Goal: Transaction & Acquisition: Subscribe to service/newsletter

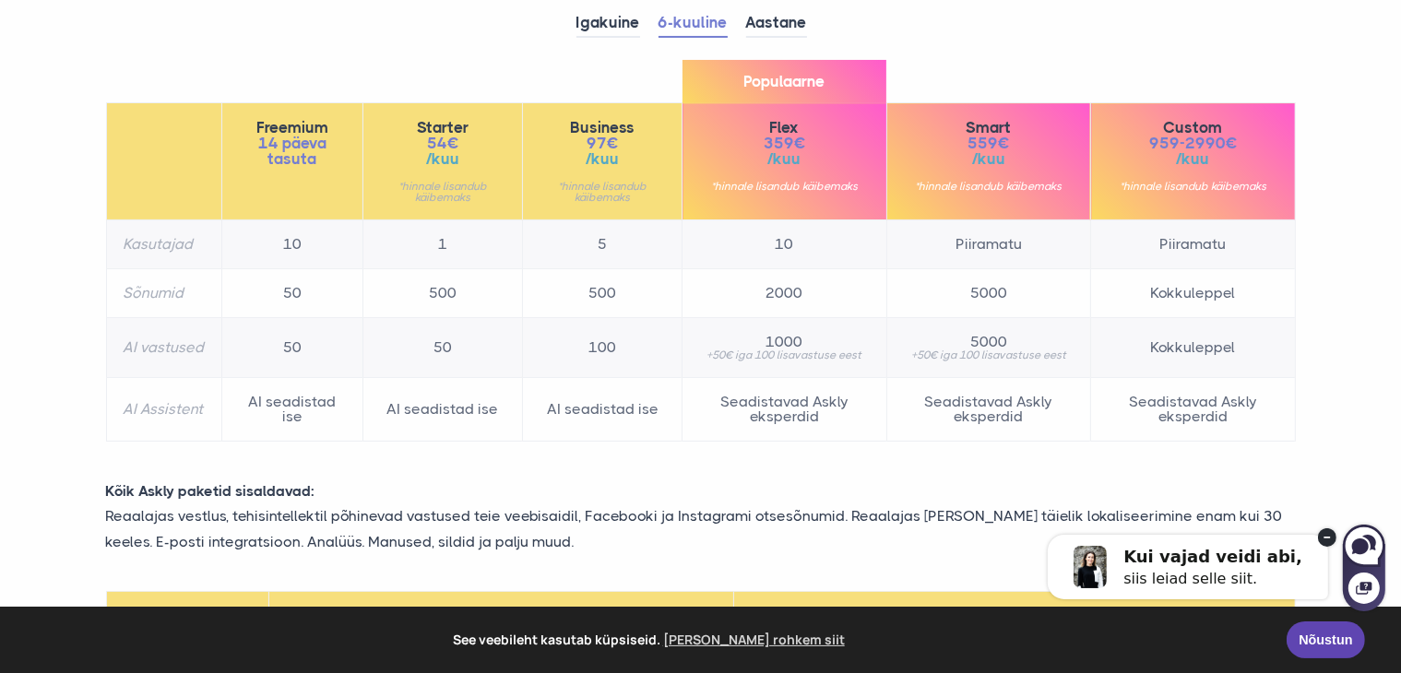
scroll to position [277, 0]
click at [782, 405] on td "Seadistavad Askly eksperdid" at bounding box center [784, 410] width 204 height 64
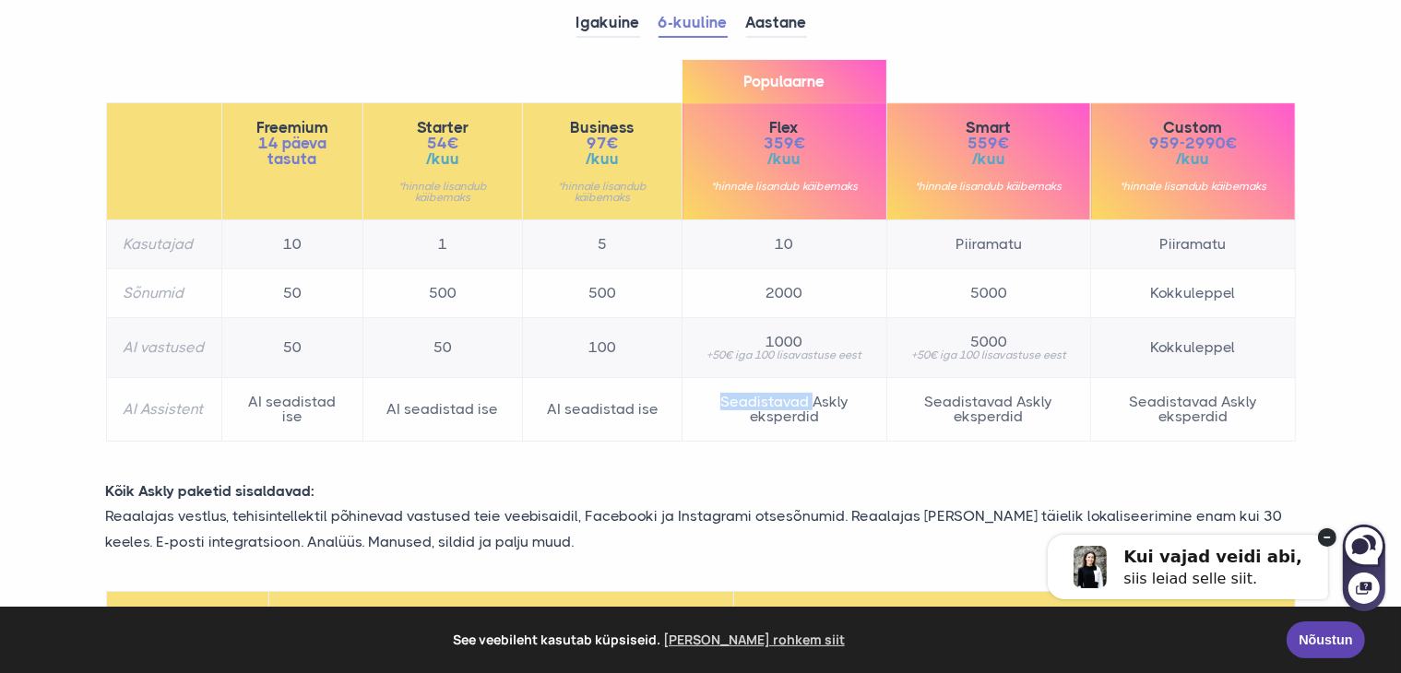
click at [782, 405] on td "Seadistavad Askly eksperdid" at bounding box center [784, 410] width 204 height 64
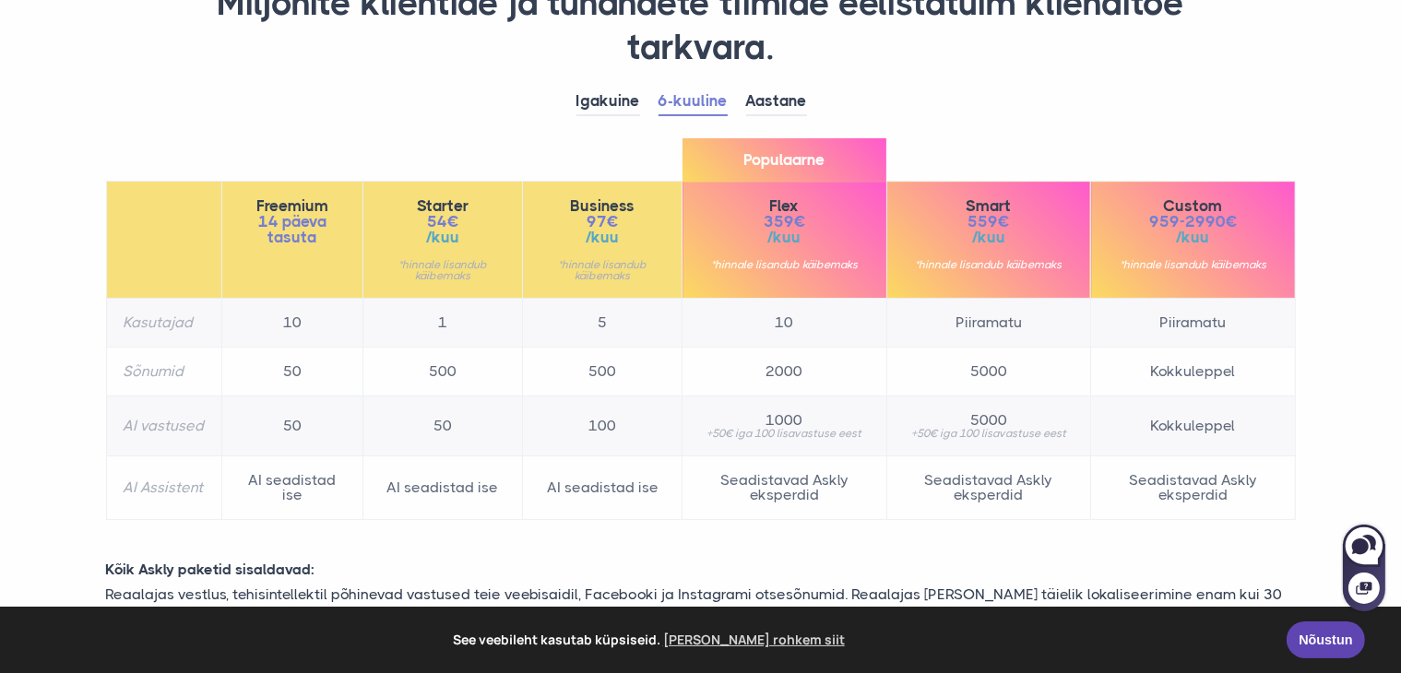
scroll to position [197, 0]
click at [774, 495] on td "Seadistavad Askly eksperdid" at bounding box center [784, 489] width 204 height 64
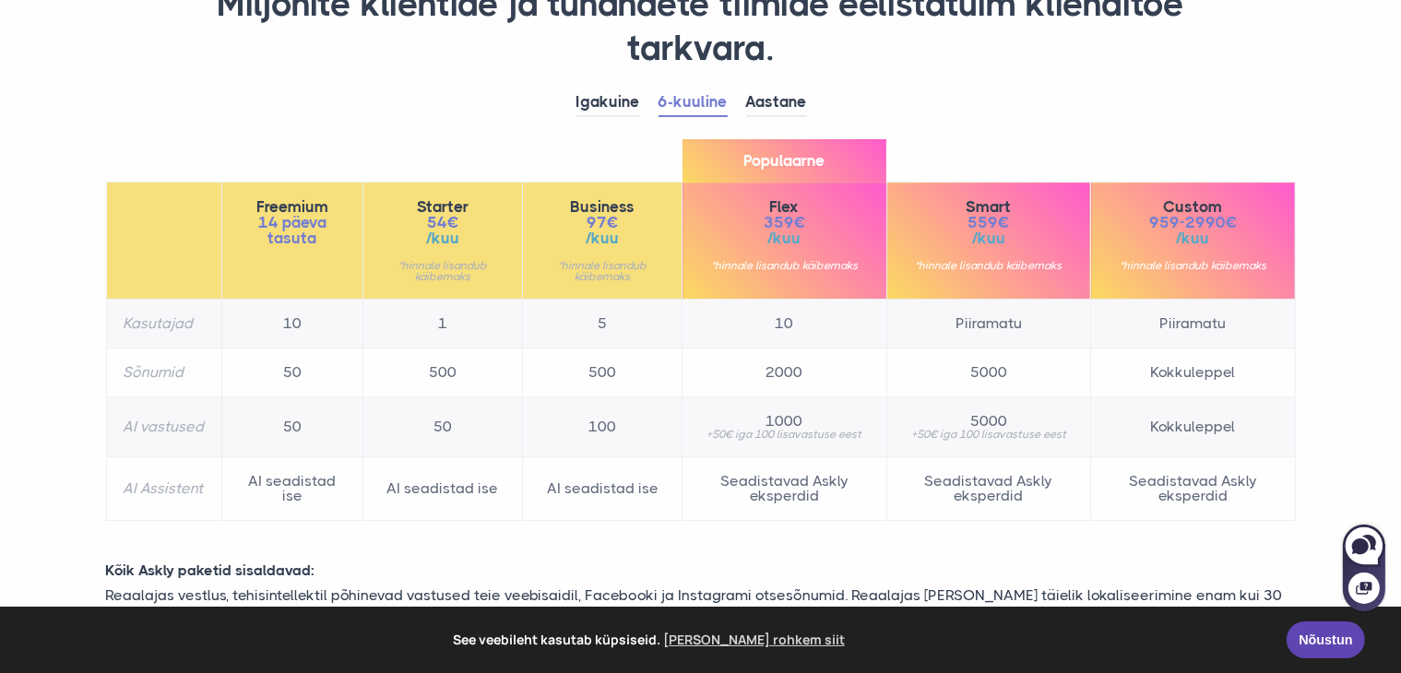
click at [908, 529] on div "Igakuine 6-kuuline Aastane Freemium 14 päeva tasuta 10" at bounding box center [700, 314] width 1217 height 451
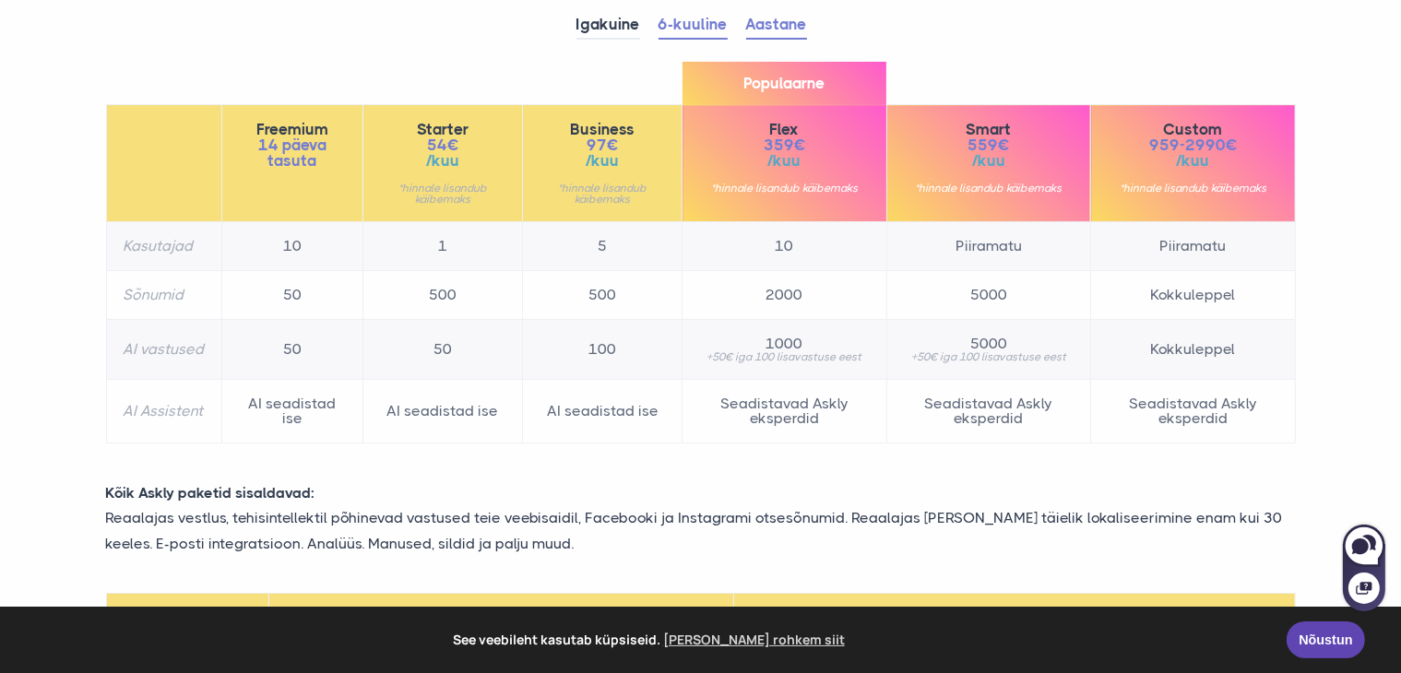
click at [751, 33] on link "Aastane" at bounding box center [776, 25] width 61 height 29
click at [682, 18] on link "6-kuuline" at bounding box center [692, 25] width 69 height 29
click at [761, 17] on link "Aastane" at bounding box center [776, 25] width 61 height 29
click at [677, 24] on link "6-kuuline" at bounding box center [692, 25] width 69 height 29
click at [784, 18] on link "Aastane" at bounding box center [776, 25] width 61 height 29
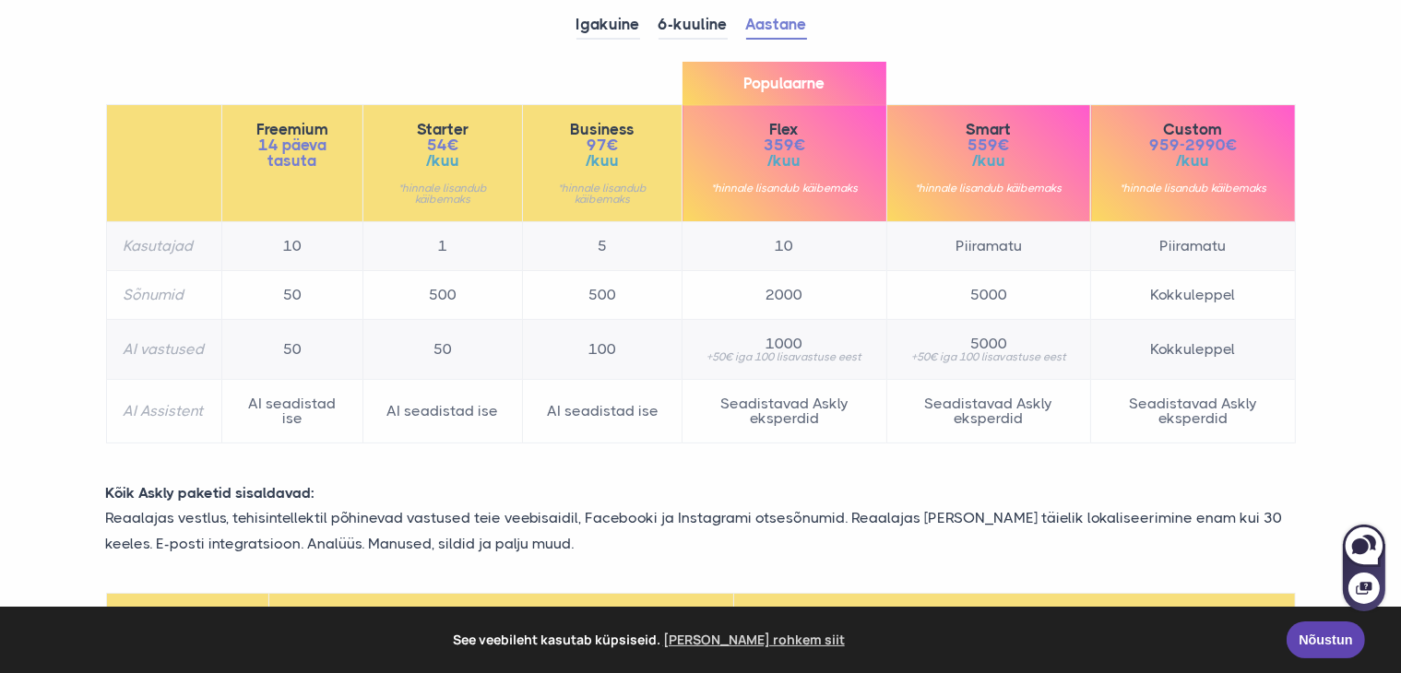
click at [593, 285] on td "500" at bounding box center [603, 295] width 160 height 49
click at [584, 349] on td "100" at bounding box center [603, 350] width 160 height 60
click at [693, 25] on link "6-kuuline" at bounding box center [692, 25] width 69 height 29
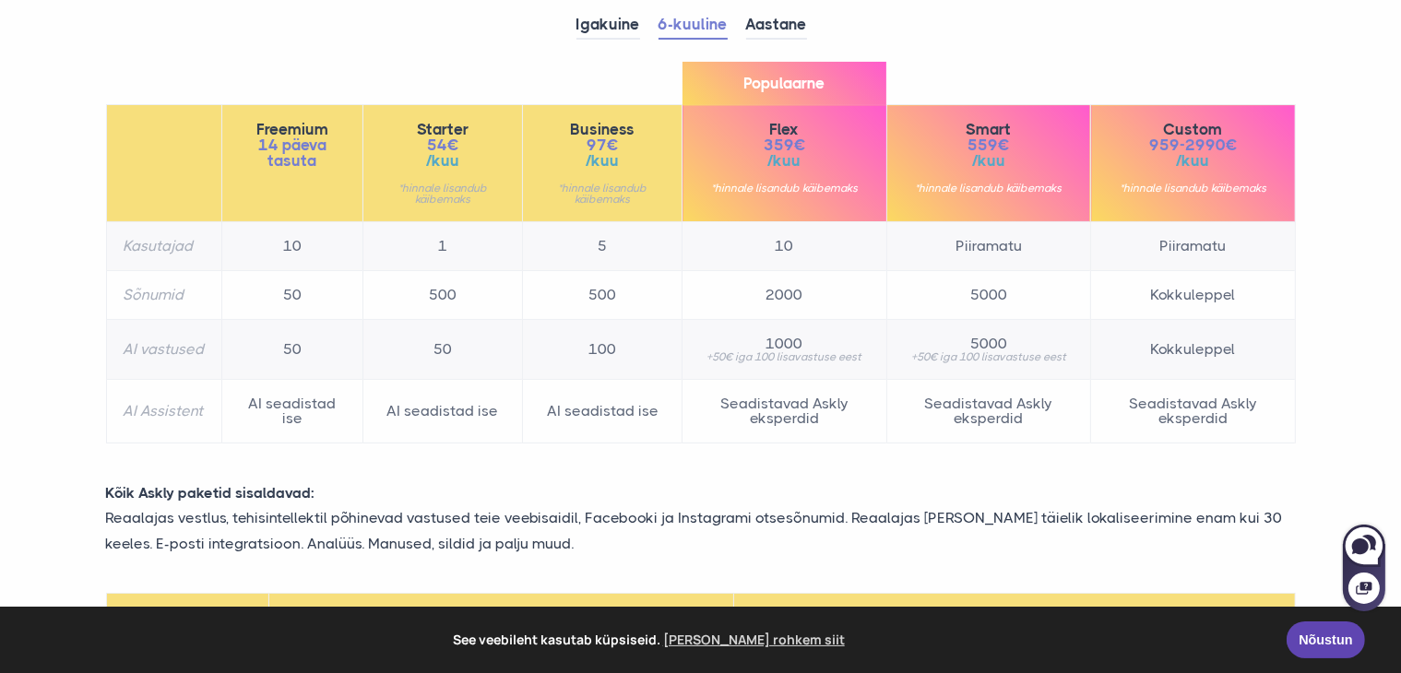
click at [817, 408] on td "Seadistavad Askly eksperdid" at bounding box center [784, 412] width 204 height 64
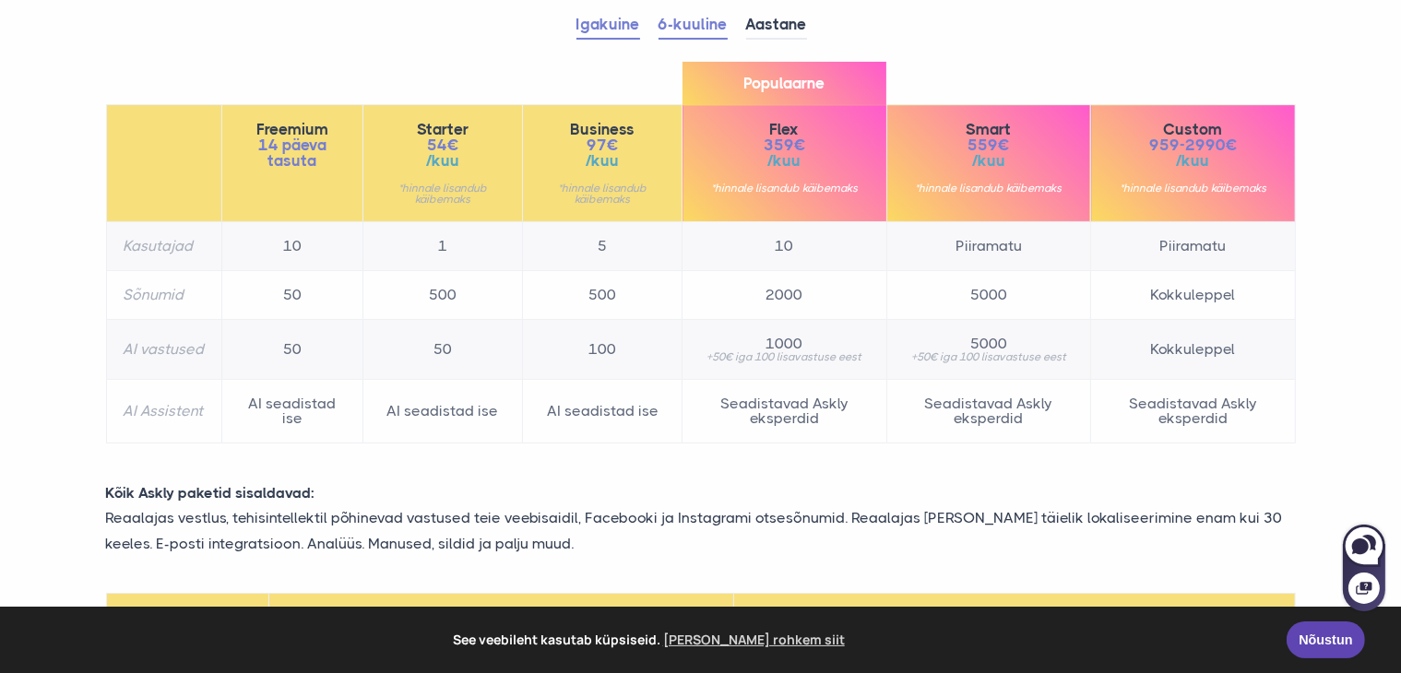
click at [609, 31] on link "Igakuine" at bounding box center [608, 25] width 64 height 29
click at [752, 18] on link "Aastane" at bounding box center [776, 25] width 61 height 29
click at [1359, 543] on icon at bounding box center [1359, 546] width 17 height 16
select select "**"
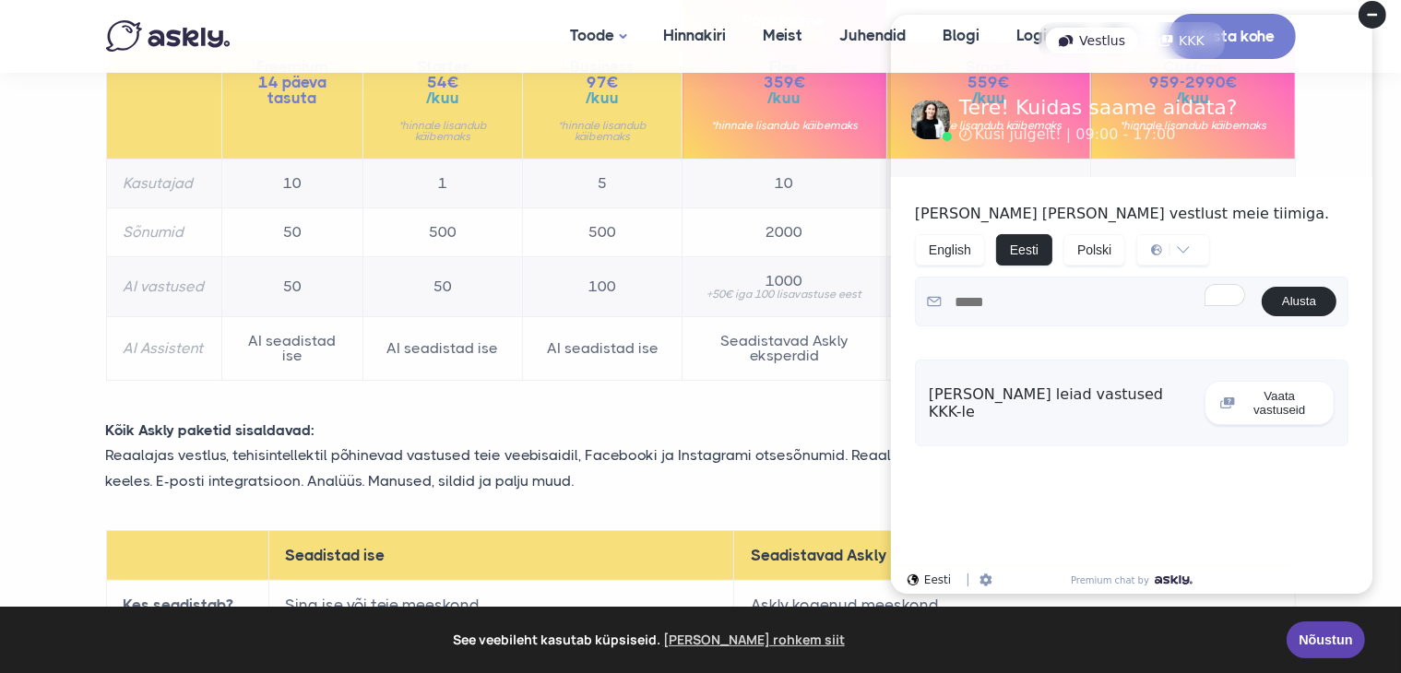
scroll to position [267, 0]
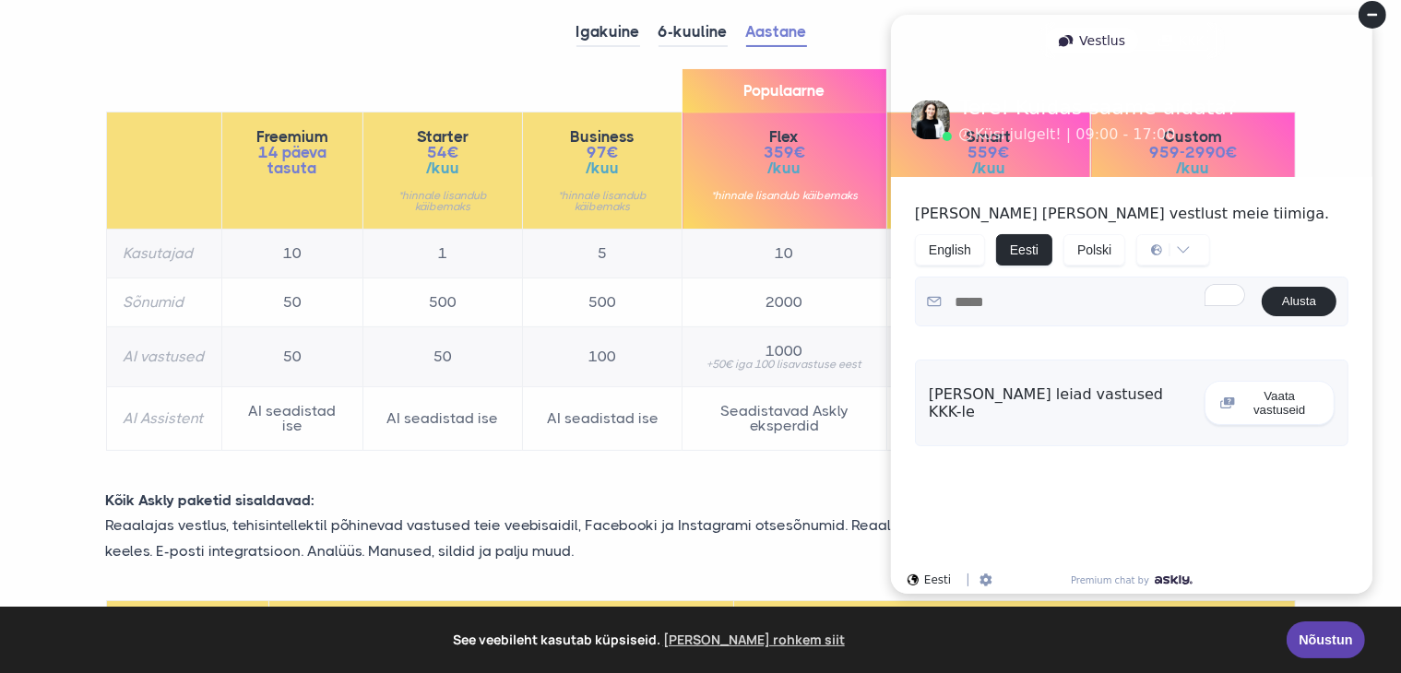
click at [787, 488] on p "Kõik Askly paketid sisaldavad:" at bounding box center [700, 500] width 1217 height 25
click at [1375, 3] on circle at bounding box center [1371, 15] width 28 height 28
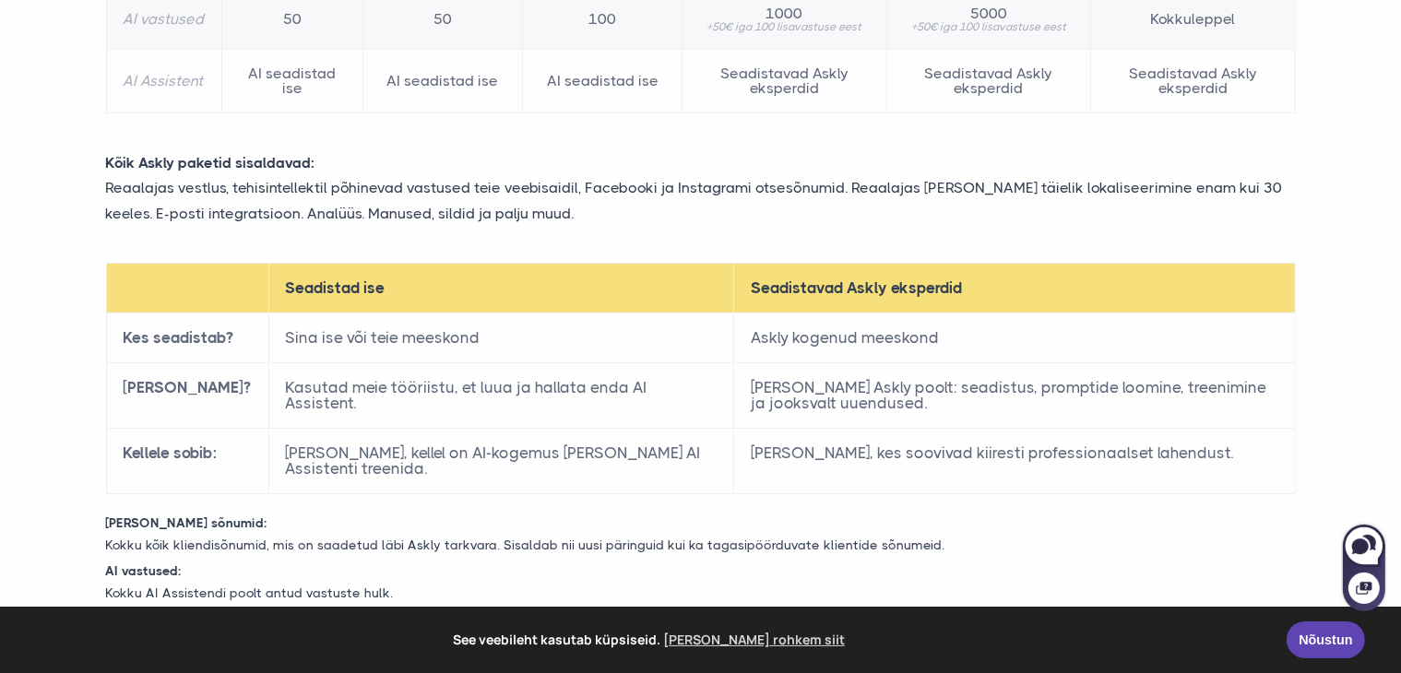
scroll to position [752, 0]
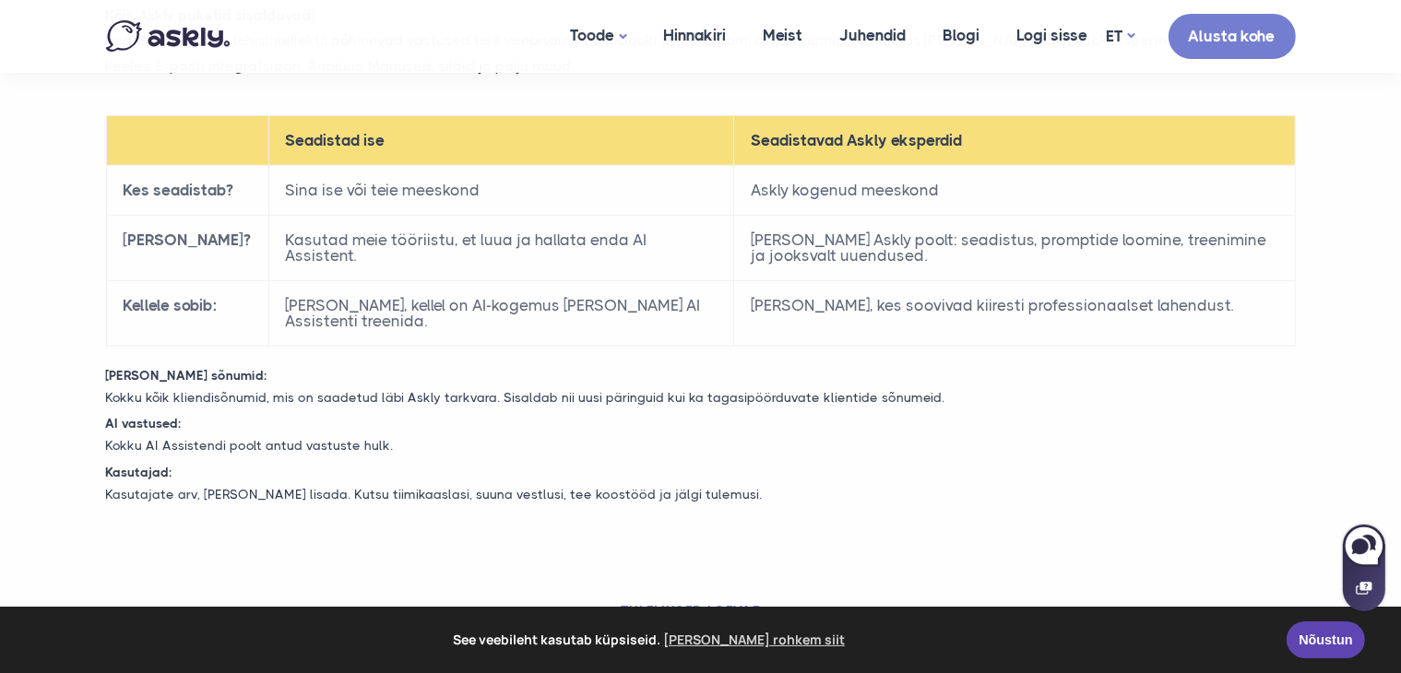
click at [1359, 588] on icon at bounding box center [1363, 587] width 17 height 17
select select "**"
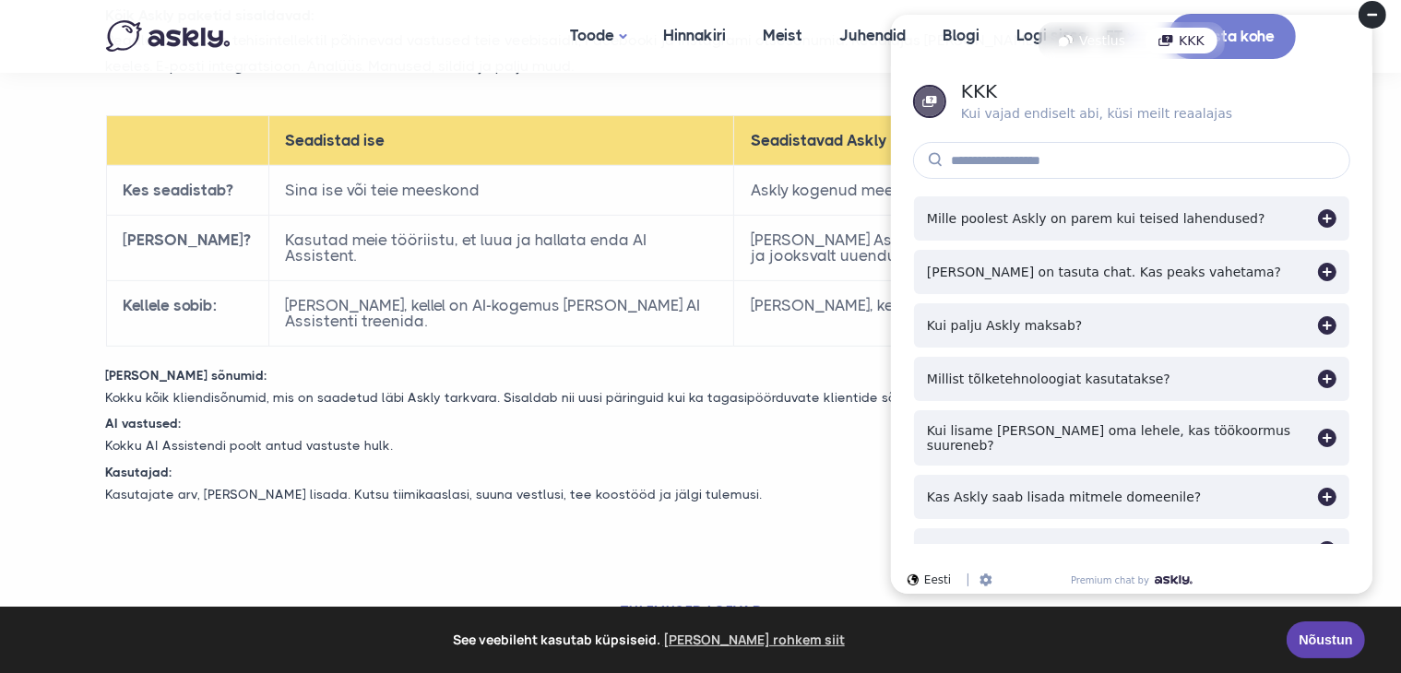
click at [1366, 23] on circle at bounding box center [1371, 15] width 28 height 28
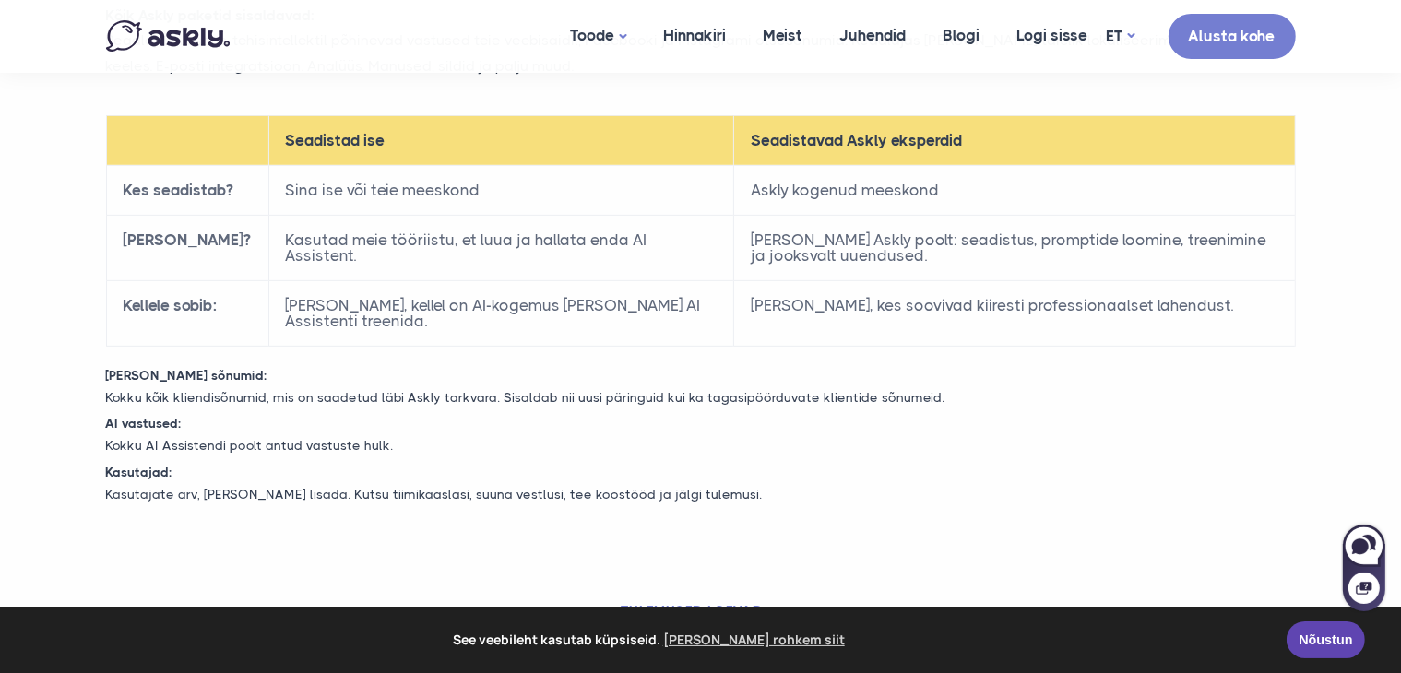
click at [734, 405] on p "Kokku kõik kliendisõnumid, mis on saadetud läbi Askly tarkvara. Sisaldab nii uu…" at bounding box center [700, 398] width 1217 height 22
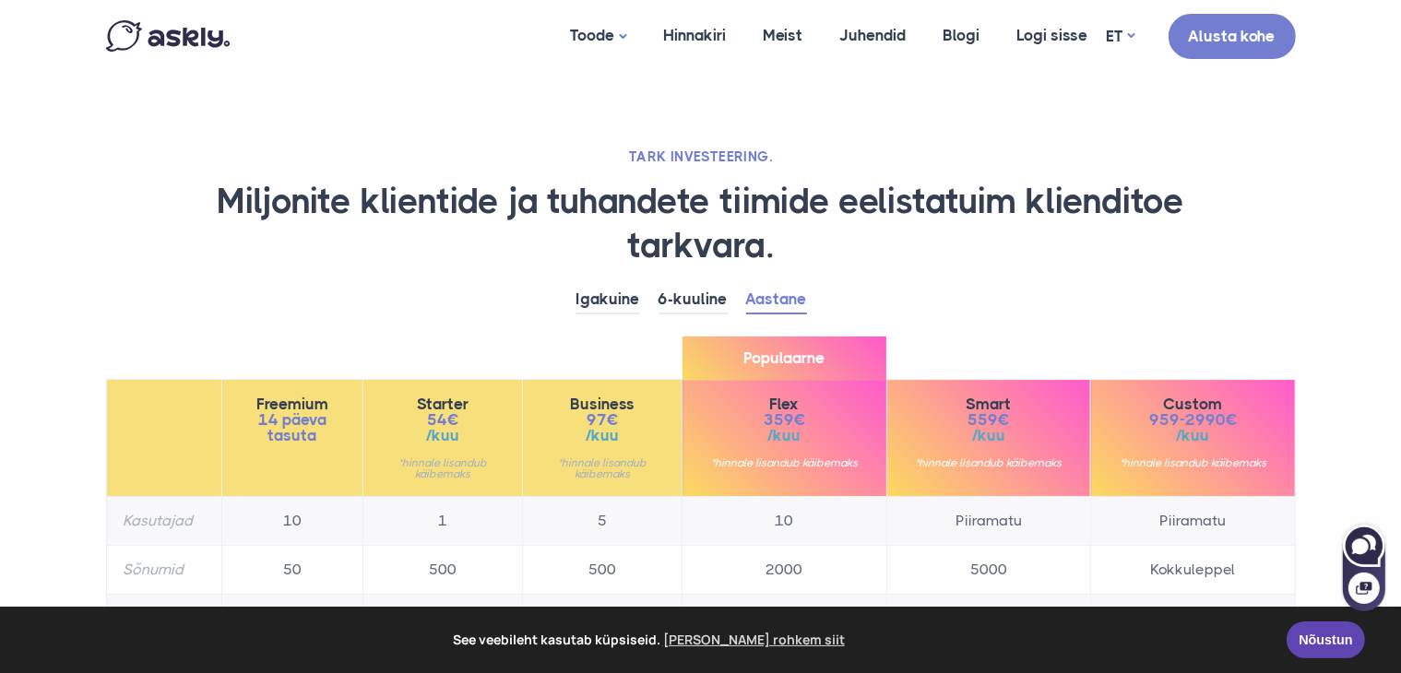
click at [1351, 541] on icon at bounding box center [1363, 545] width 40 height 40
select select "**"
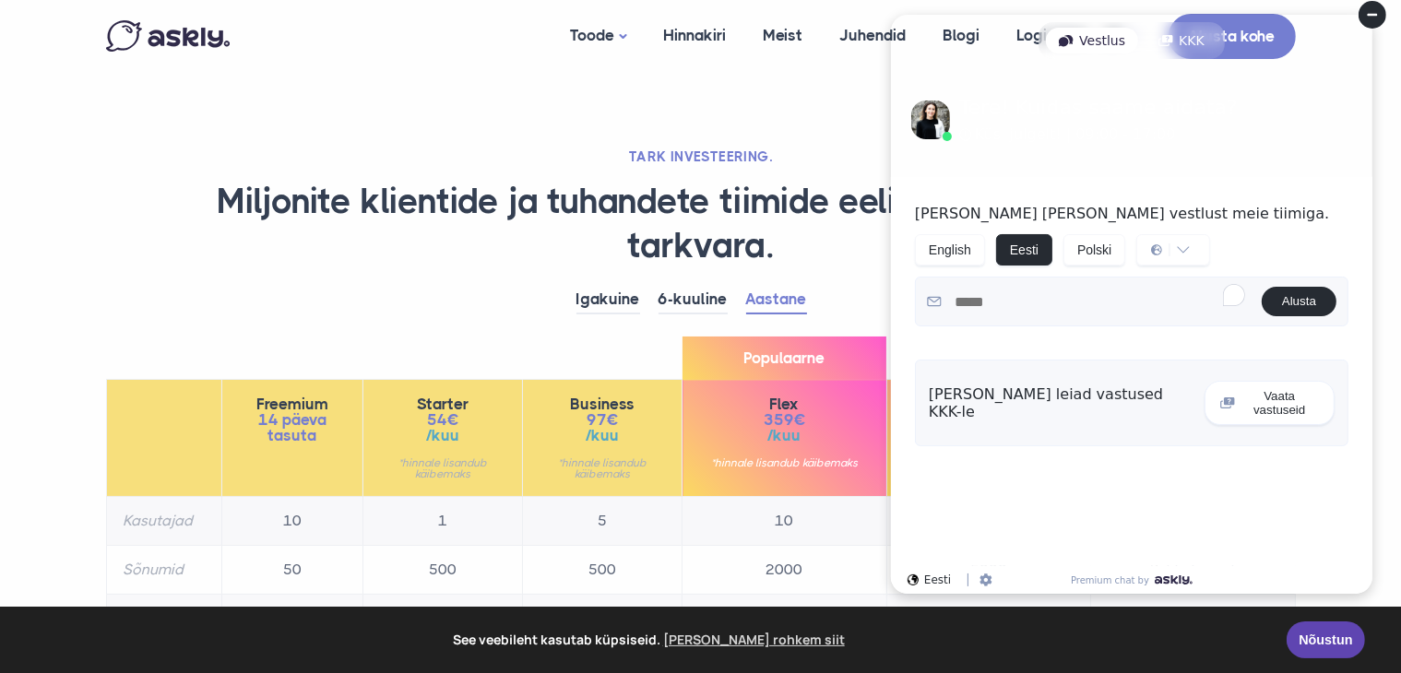
click at [1090, 394] on div "[PERSON_NAME] leiad vastused KKK-le" at bounding box center [1060, 402] width 265 height 35
click at [1096, 41] on div "Vestlus" at bounding box center [1091, 41] width 92 height 26
click at [1105, 462] on div "**********" at bounding box center [1130, 371] width 481 height 389
click at [1016, 455] on div "**********" at bounding box center [1130, 371] width 481 height 389
click at [1017, 379] on div "[PERSON_NAME] leiad vastused KKK-le Vaata vastuseid" at bounding box center [1130, 403] width 433 height 87
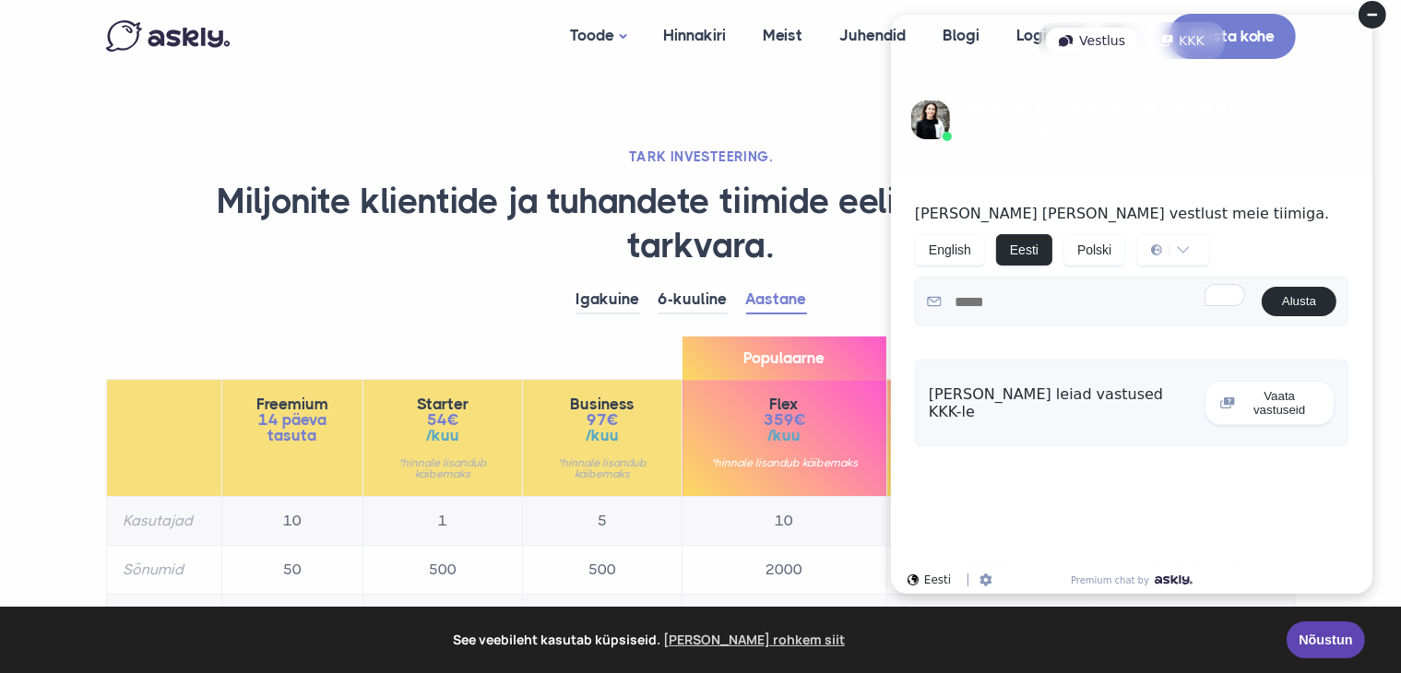
click at [999, 389] on div "[PERSON_NAME] leiad vastused KKK-le" at bounding box center [1060, 402] width 265 height 35
click at [1359, 14] on circle at bounding box center [1371, 15] width 28 height 28
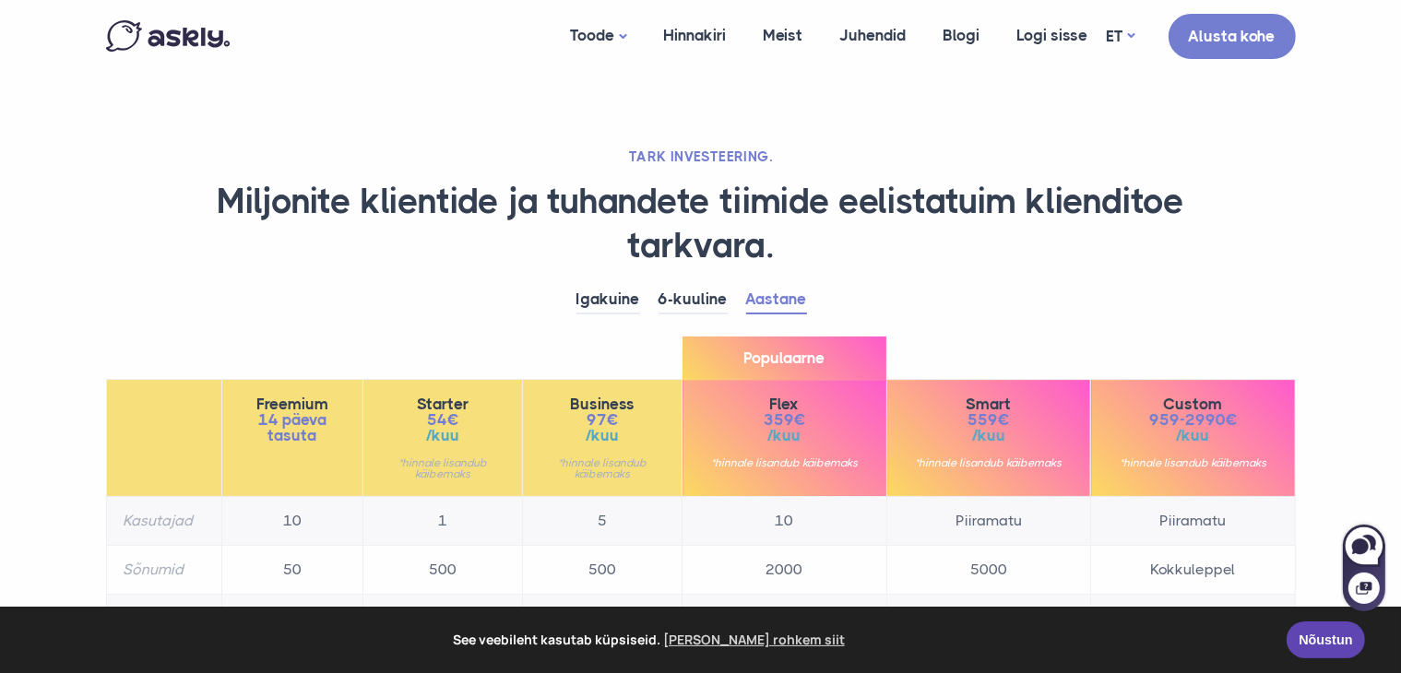
click at [1149, 369] on div "Igakuine 6-kuuline Aastane Freemium 14 päeva tasuta 10" at bounding box center [700, 511] width 1217 height 451
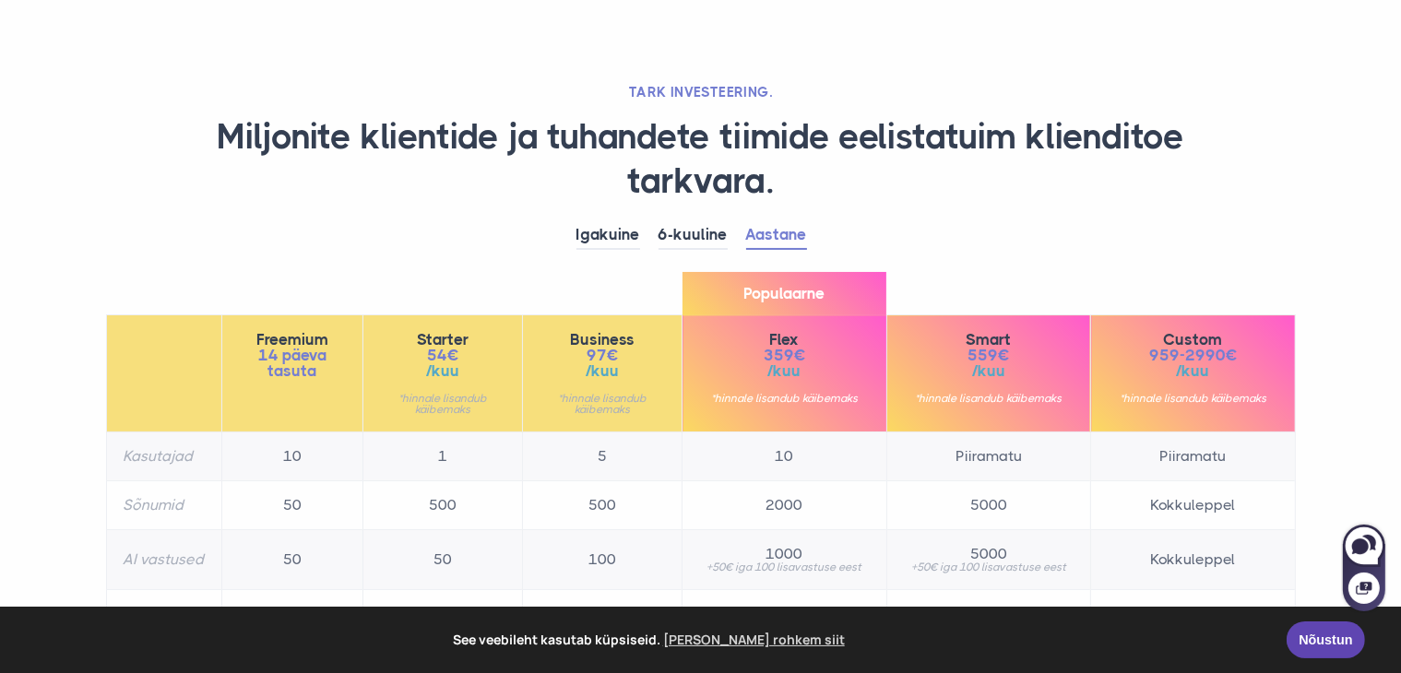
scroll to position [63, 0]
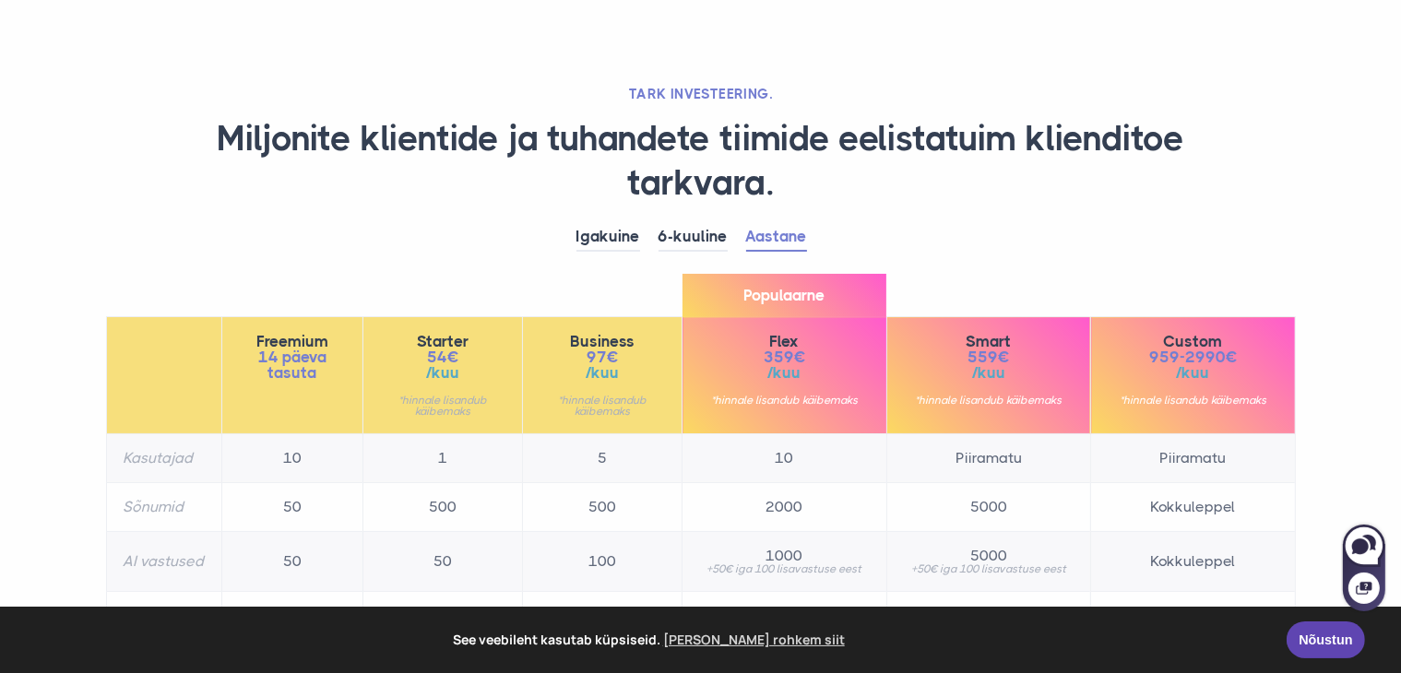
click at [479, 185] on h1 "Miljonite klientide ja tuhandete tiimide eelistatuim klienditoe tarkvara." at bounding box center [700, 161] width 1189 height 88
click at [254, 141] on h1 "Miljonite klientide ja tuhandete tiimide eelistatuim klienditoe tarkvara." at bounding box center [700, 161] width 1189 height 88
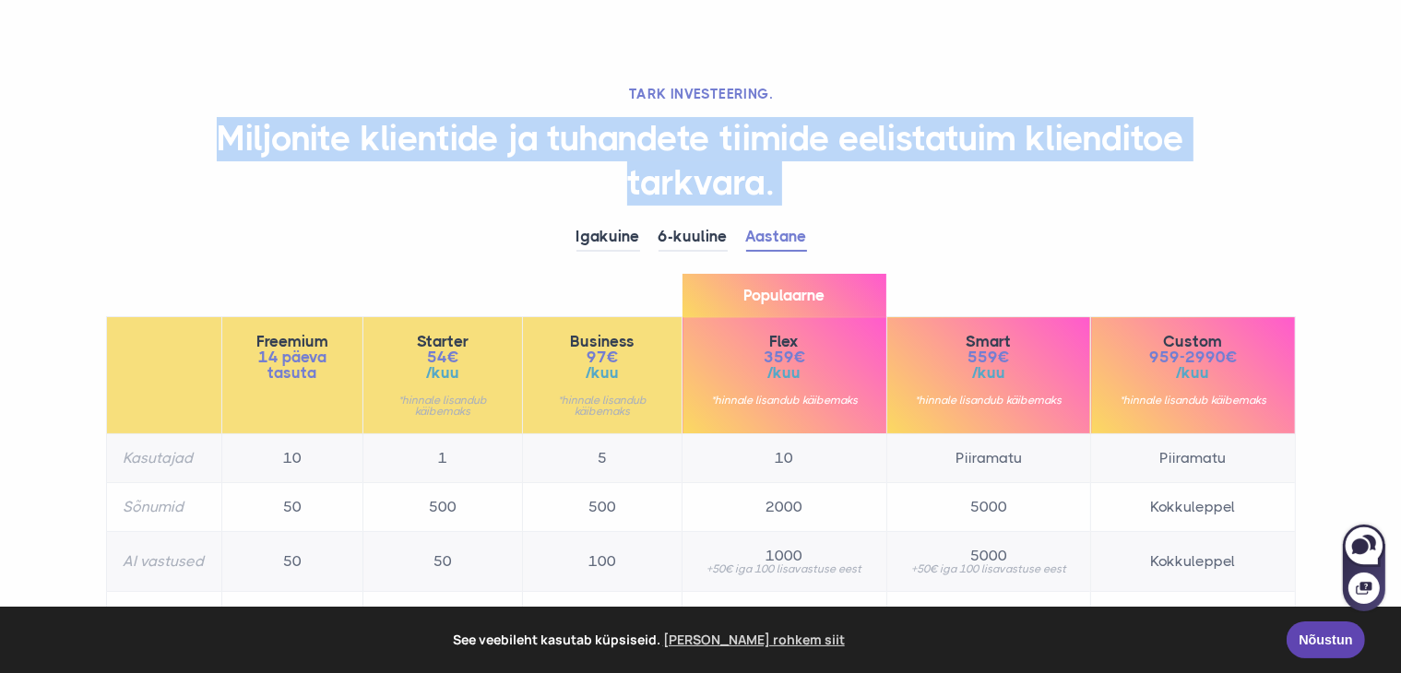
click at [254, 141] on h1 "Miljonite klientide ja tuhandete tiimide eelistatuim klienditoe tarkvara." at bounding box center [700, 161] width 1189 height 88
click at [647, 188] on h1 "Miljonite klientide ja tuhandete tiimide eelistatuim klienditoe tarkvara." at bounding box center [700, 161] width 1189 height 88
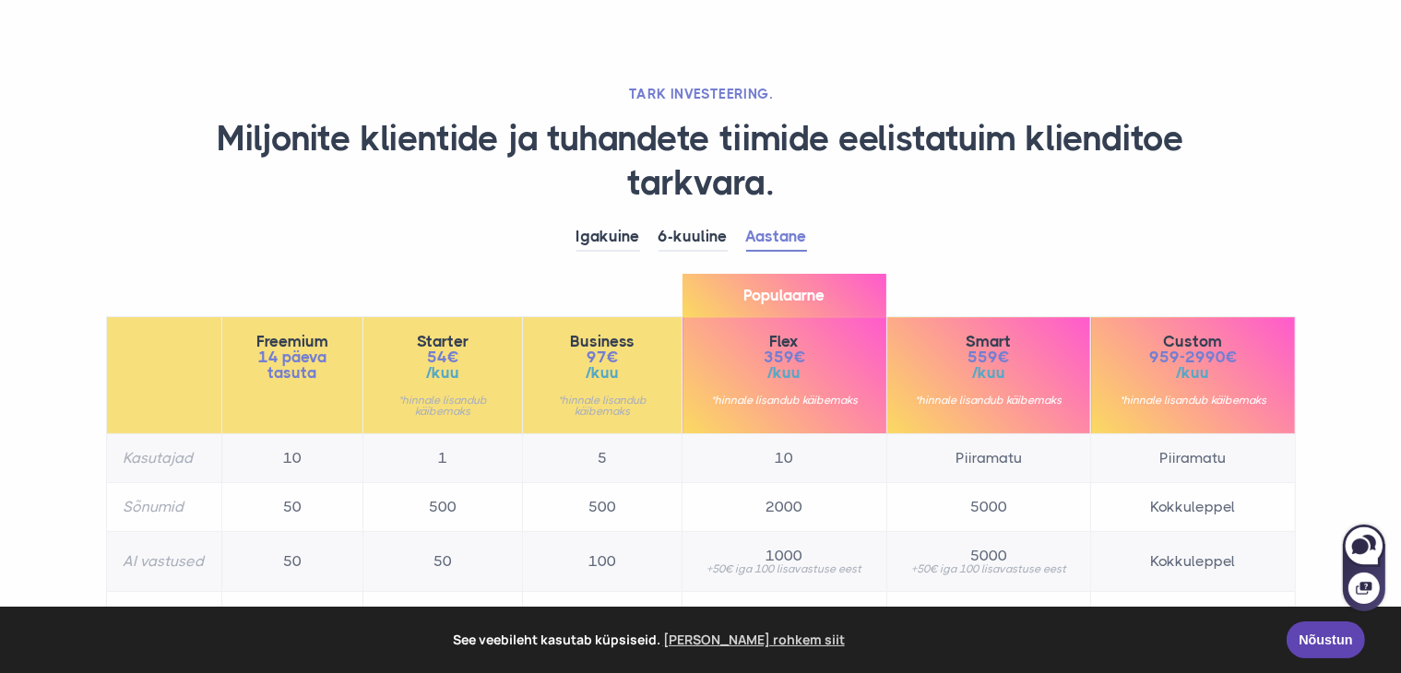
click at [647, 188] on h1 "Miljonite klientide ja tuhandete tiimide eelistatuim klienditoe tarkvara." at bounding box center [700, 161] width 1189 height 88
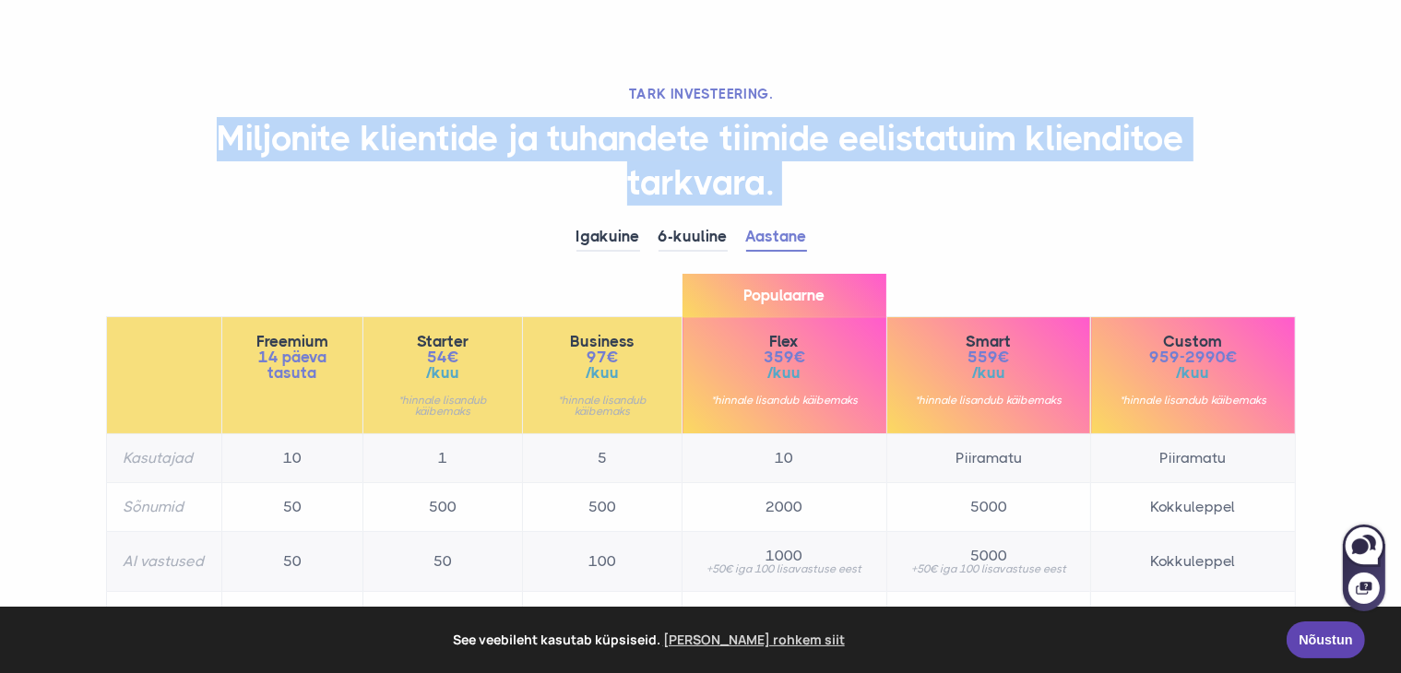
click at [647, 188] on h1 "Miljonite klientide ja tuhandete tiimide eelistatuim klienditoe tarkvara." at bounding box center [700, 161] width 1189 height 88
click at [599, 148] on h1 "Miljonite klientide ja tuhandete tiimide eelistatuim klienditoe tarkvara." at bounding box center [700, 161] width 1189 height 88
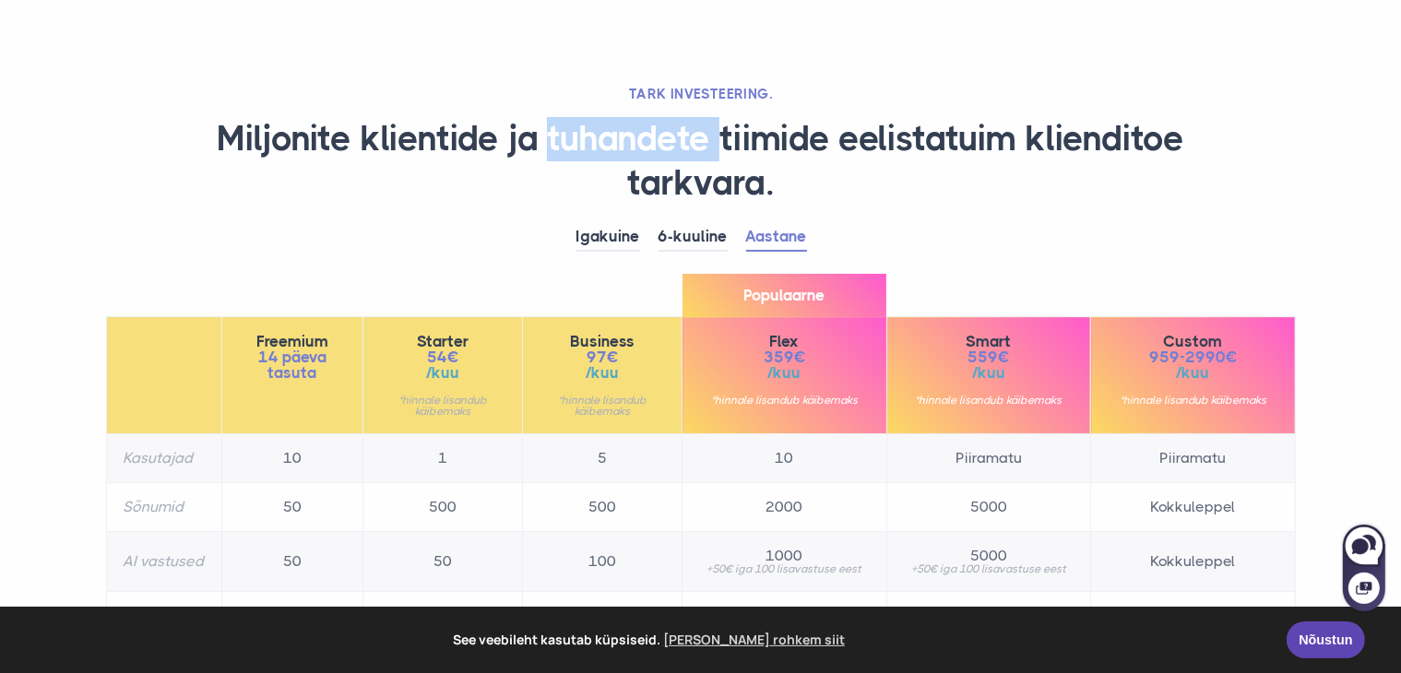
click at [599, 148] on h1 "Miljonite klientide ja tuhandete tiimide eelistatuim klienditoe tarkvara." at bounding box center [700, 161] width 1189 height 88
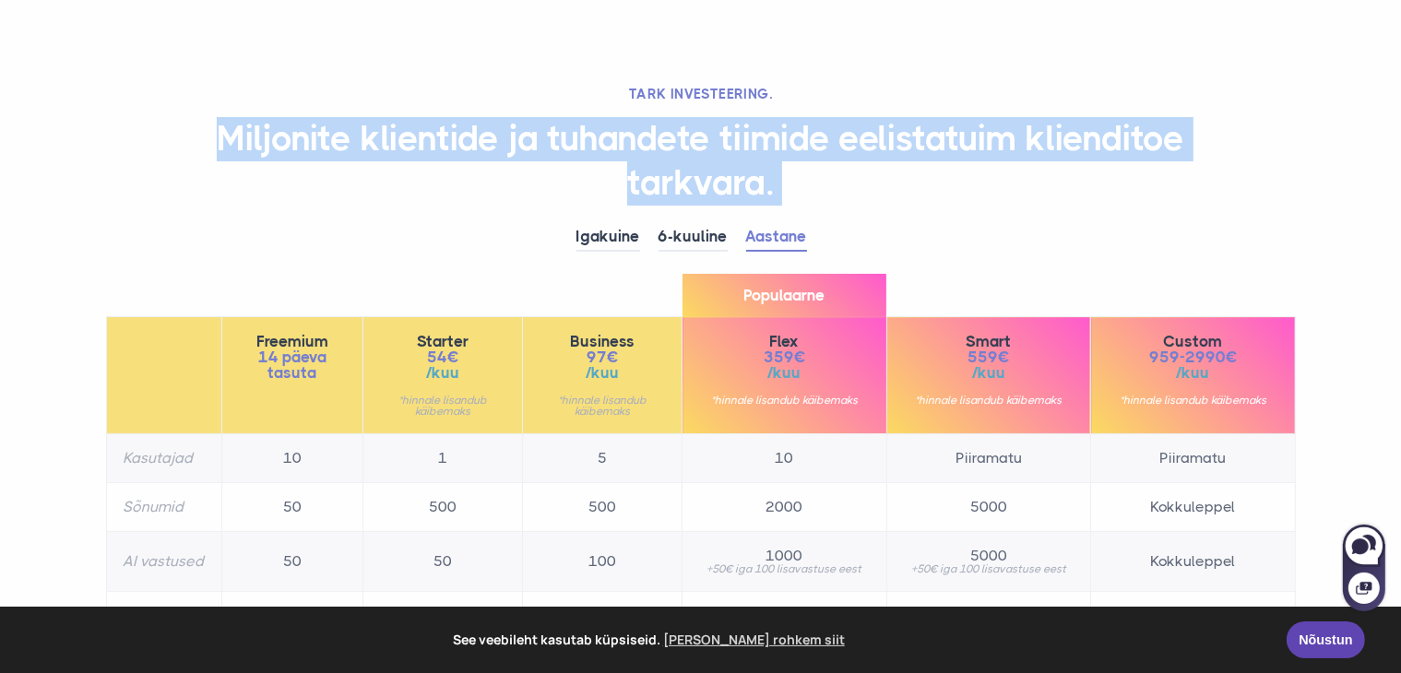
click at [599, 148] on h1 "Miljonite klientide ja tuhandete tiimide eelistatuim klienditoe tarkvara." at bounding box center [700, 161] width 1189 height 88
click at [601, 148] on h1 "Miljonite klientide ja tuhandete tiimide eelistatuim klienditoe tarkvara." at bounding box center [700, 161] width 1189 height 88
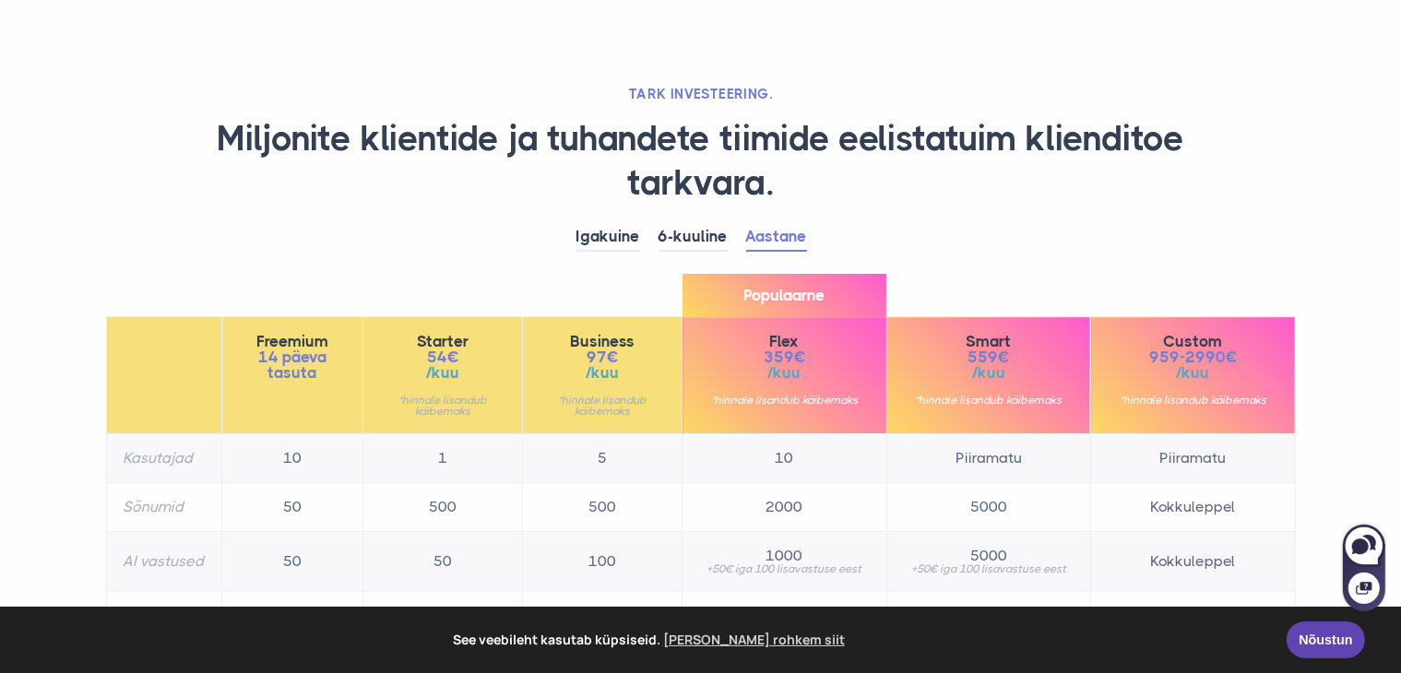
click at [601, 148] on h1 "Miljonite klientide ja tuhandete tiimide eelistatuim klienditoe tarkvara." at bounding box center [700, 161] width 1189 height 88
click at [427, 144] on h1 "Miljonite klientide ja tuhandete tiimide eelistatuim klienditoe tarkvara." at bounding box center [700, 161] width 1189 height 88
click at [602, 150] on h1 "Miljonite klientide ja tuhandete tiimide eelistatuim klienditoe tarkvara." at bounding box center [700, 161] width 1189 height 88
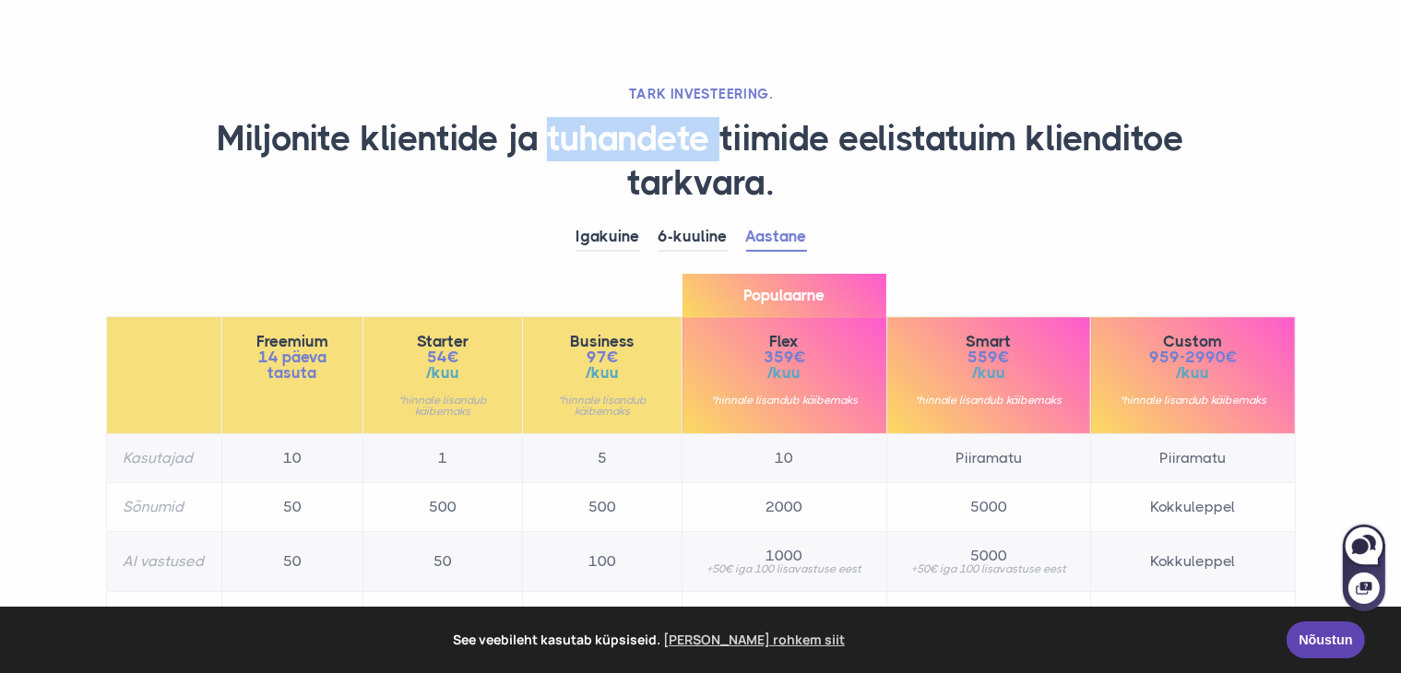
click at [602, 150] on h1 "Miljonite klientide ja tuhandete tiimide eelistatuim klienditoe tarkvara." at bounding box center [700, 161] width 1189 height 88
click at [767, 148] on h1 "Miljonite klientide ja tuhandete tiimide eelistatuim klienditoe tarkvara." at bounding box center [700, 161] width 1189 height 88
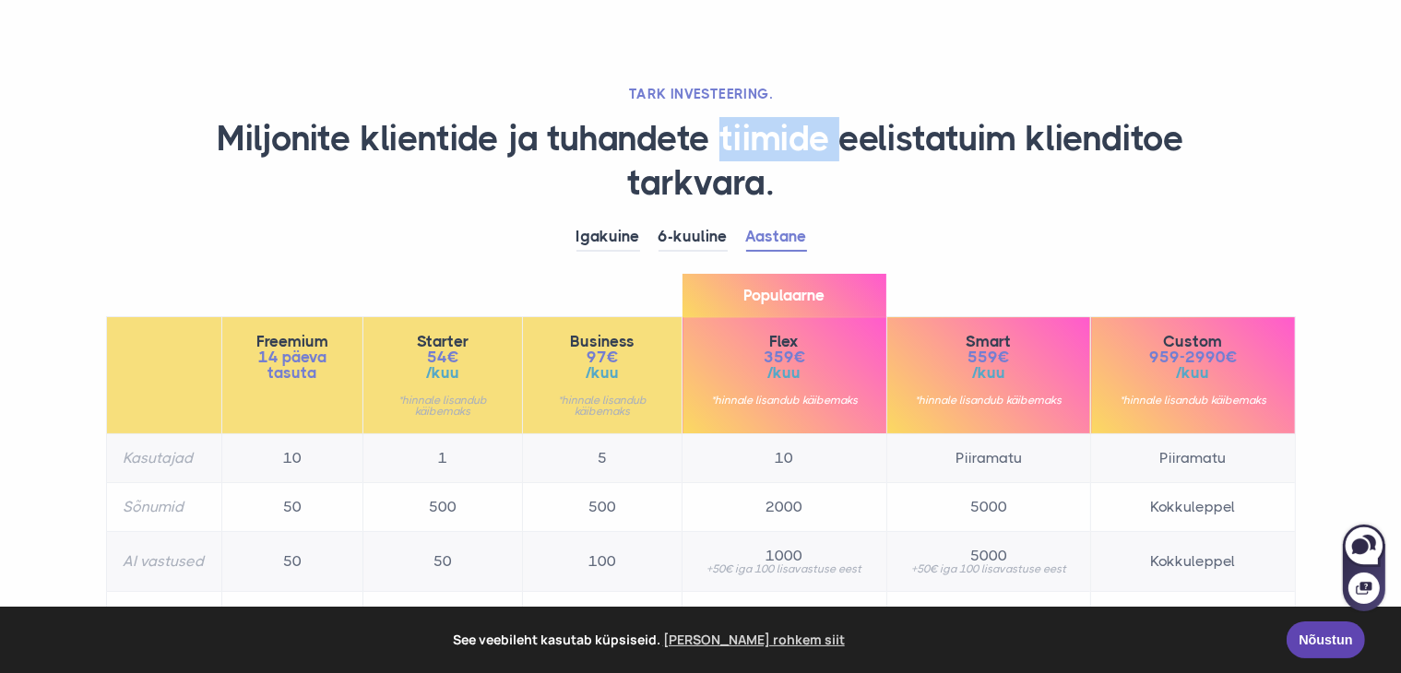
click at [767, 148] on h1 "Miljonite klientide ja tuhandete tiimide eelistatuim klienditoe tarkvara." at bounding box center [700, 161] width 1189 height 88
click at [920, 143] on h1 "Miljonite klientide ja tuhandete tiimide eelistatuim klienditoe tarkvara." at bounding box center [700, 161] width 1189 height 88
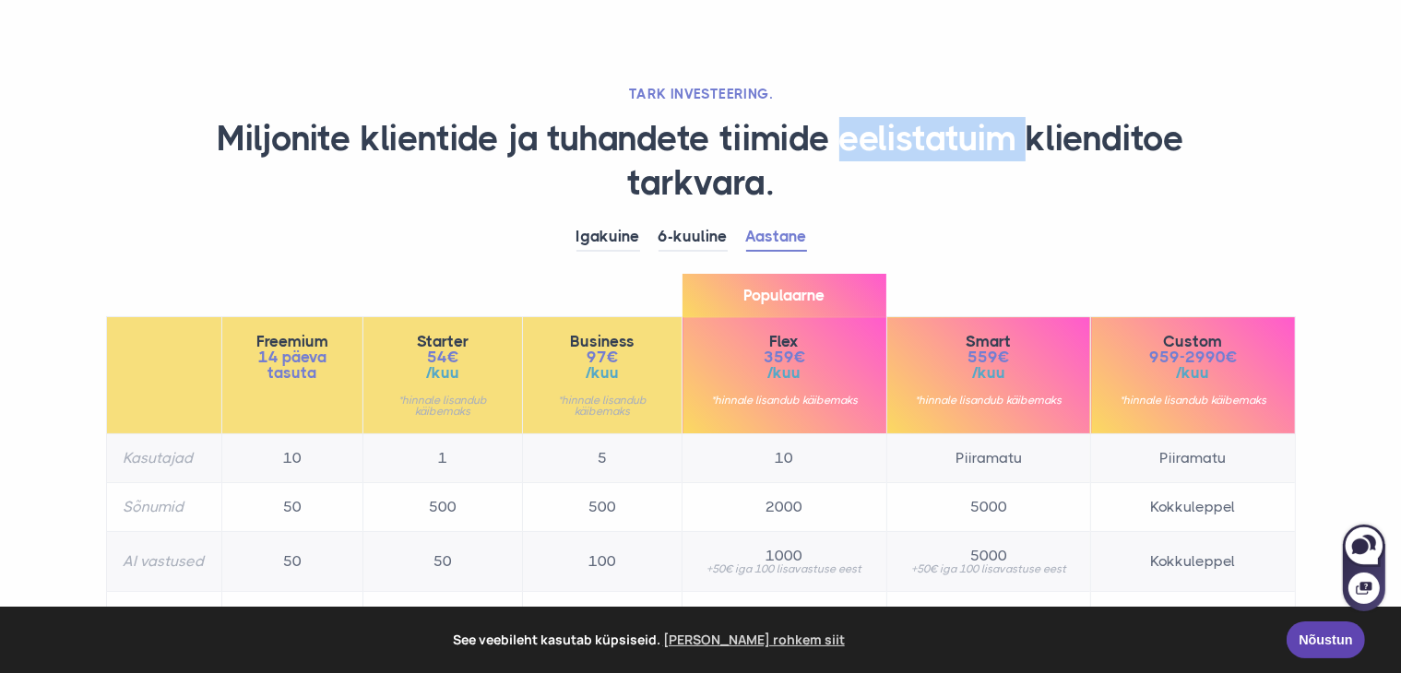
click at [920, 143] on h1 "Miljonite klientide ja tuhandete tiimide eelistatuim klienditoe tarkvara." at bounding box center [700, 161] width 1189 height 88
click at [1047, 117] on h1 "Miljonite klientide ja tuhandete tiimide eelistatuim klienditoe tarkvara." at bounding box center [700, 161] width 1189 height 88
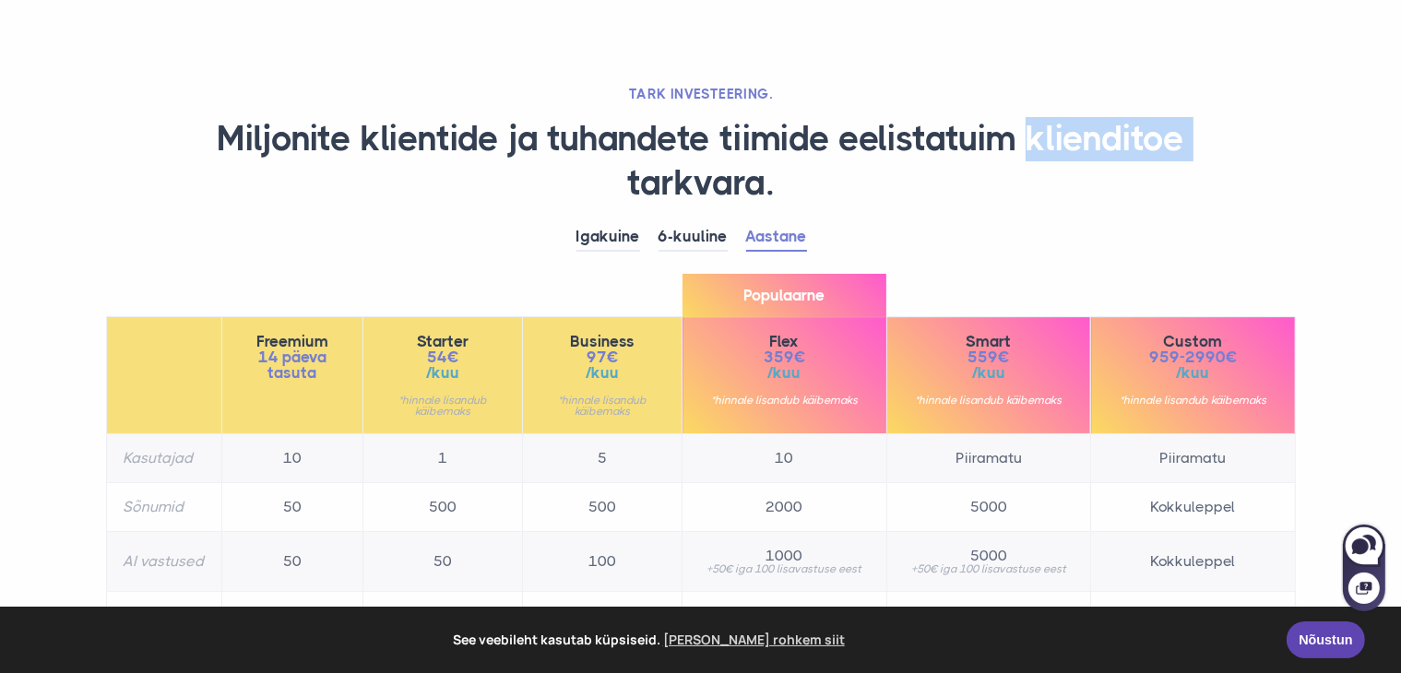
click at [1047, 117] on h1 "Miljonite klientide ja tuhandete tiimide eelistatuim klienditoe tarkvara." at bounding box center [700, 161] width 1189 height 88
click at [697, 187] on h1 "Miljonite klientide ja tuhandete tiimide eelistatuim klienditoe tarkvara." at bounding box center [700, 161] width 1189 height 88
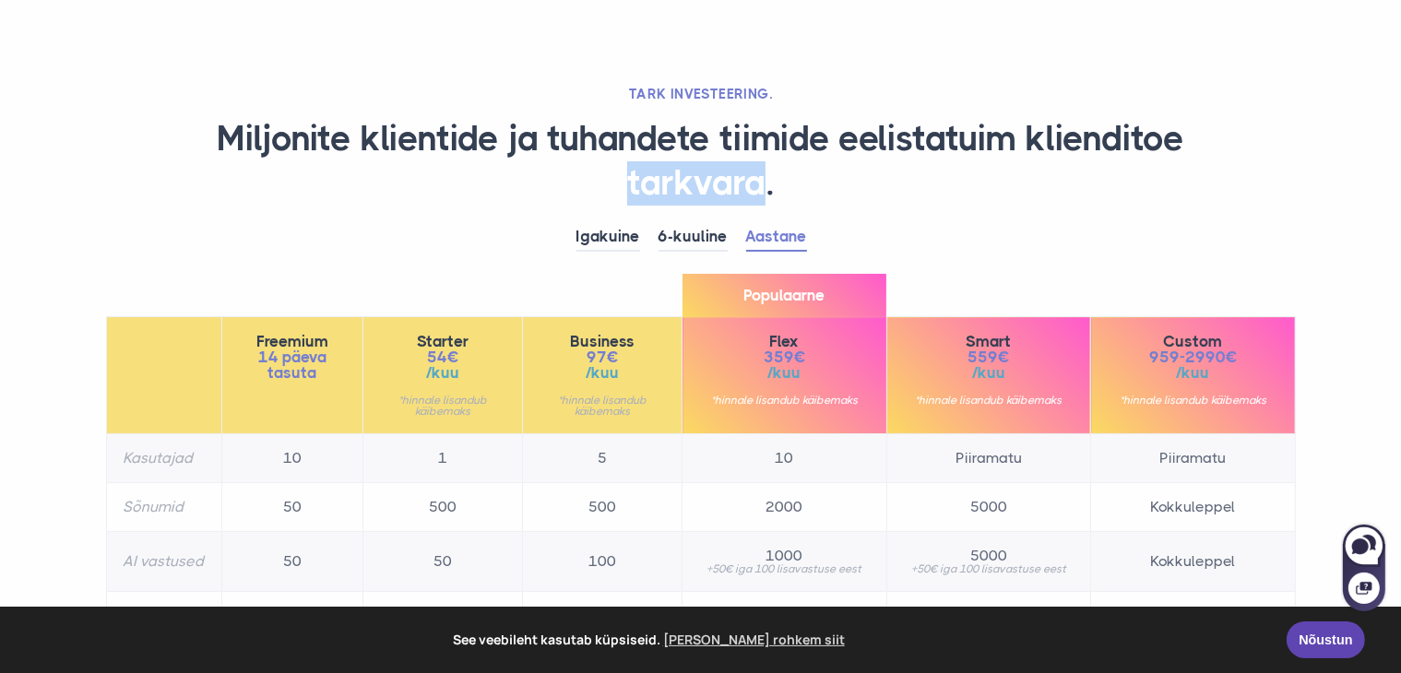
click at [697, 187] on h1 "Miljonite klientide ja tuhandete tiimide eelistatuim klienditoe tarkvara." at bounding box center [700, 161] width 1189 height 88
click at [675, 162] on h1 "Miljonite klientide ja tuhandete tiimide eelistatuim klienditoe tarkvara." at bounding box center [700, 161] width 1189 height 88
click at [671, 156] on h1 "Miljonite klientide ja tuhandete tiimide eelistatuim klienditoe tarkvara." at bounding box center [700, 161] width 1189 height 88
click at [673, 148] on h1 "Miljonite klientide ja tuhandete tiimide eelistatuim klienditoe tarkvara." at bounding box center [700, 161] width 1189 height 88
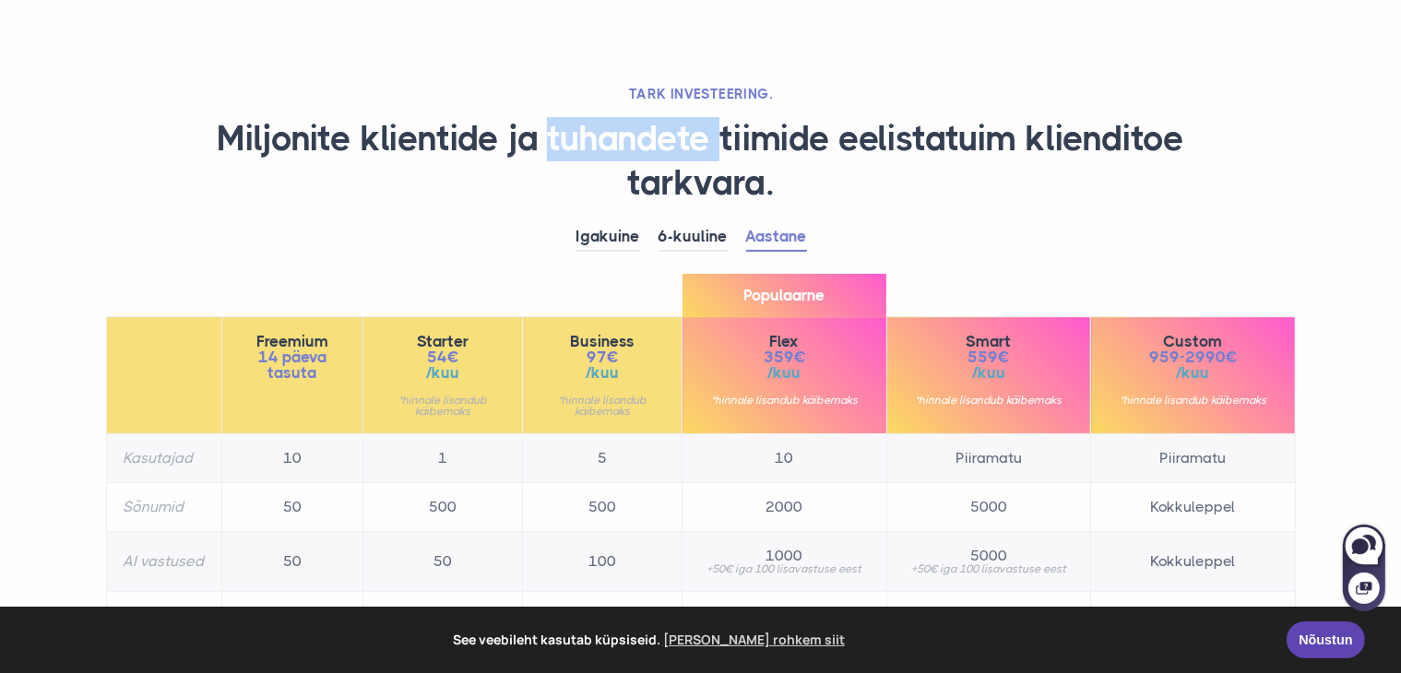
click at [673, 148] on h1 "Miljonite klientide ja tuhandete tiimide eelistatuim klienditoe tarkvara." at bounding box center [700, 161] width 1189 height 88
click at [796, 149] on h1 "Miljonite klientide ja tuhandete tiimide eelistatuim klienditoe tarkvara." at bounding box center [700, 161] width 1189 height 88
click at [797, 149] on h1 "Miljonite klientide ja tuhandete tiimide eelistatuim klienditoe tarkvara." at bounding box center [700, 161] width 1189 height 88
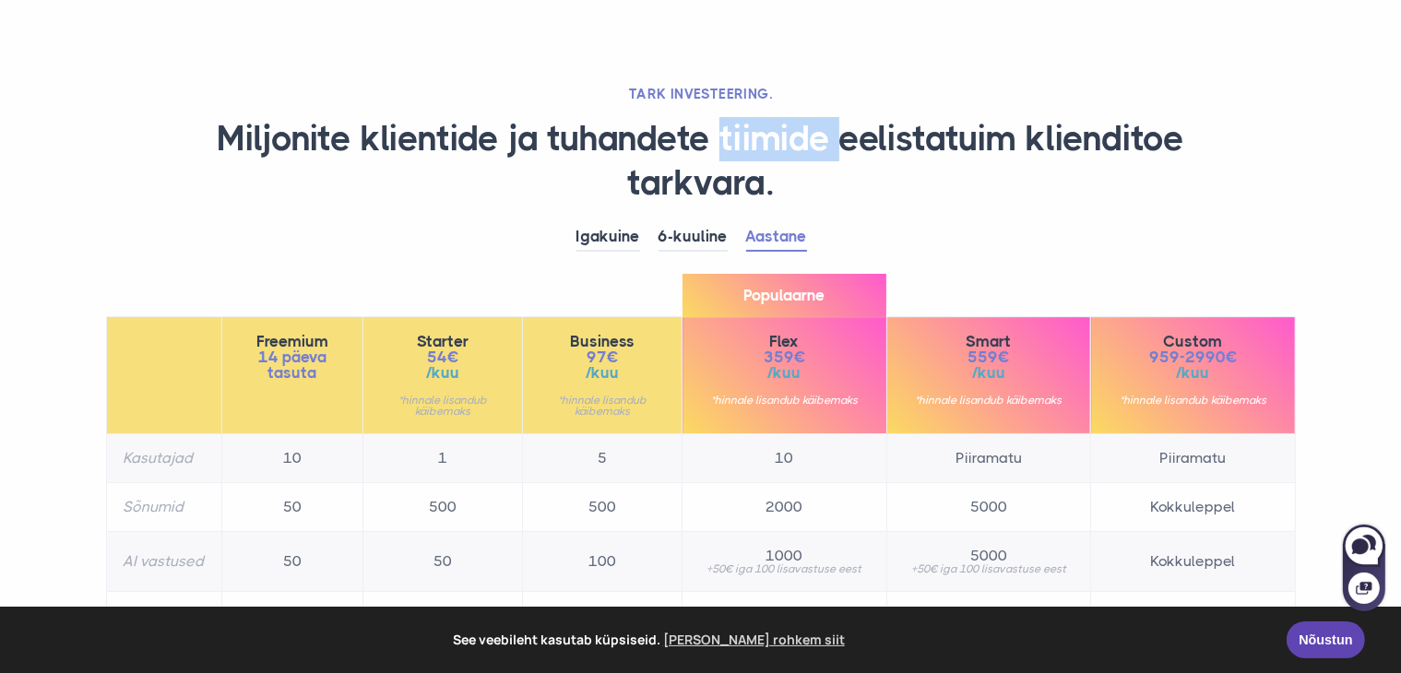
click at [797, 149] on h1 "Miljonite klientide ja tuhandete tiimide eelistatuim klienditoe tarkvara." at bounding box center [700, 161] width 1189 height 88
click at [922, 138] on h1 "Miljonite klientide ja tuhandete tiimide eelistatuim klienditoe tarkvara." at bounding box center [700, 161] width 1189 height 88
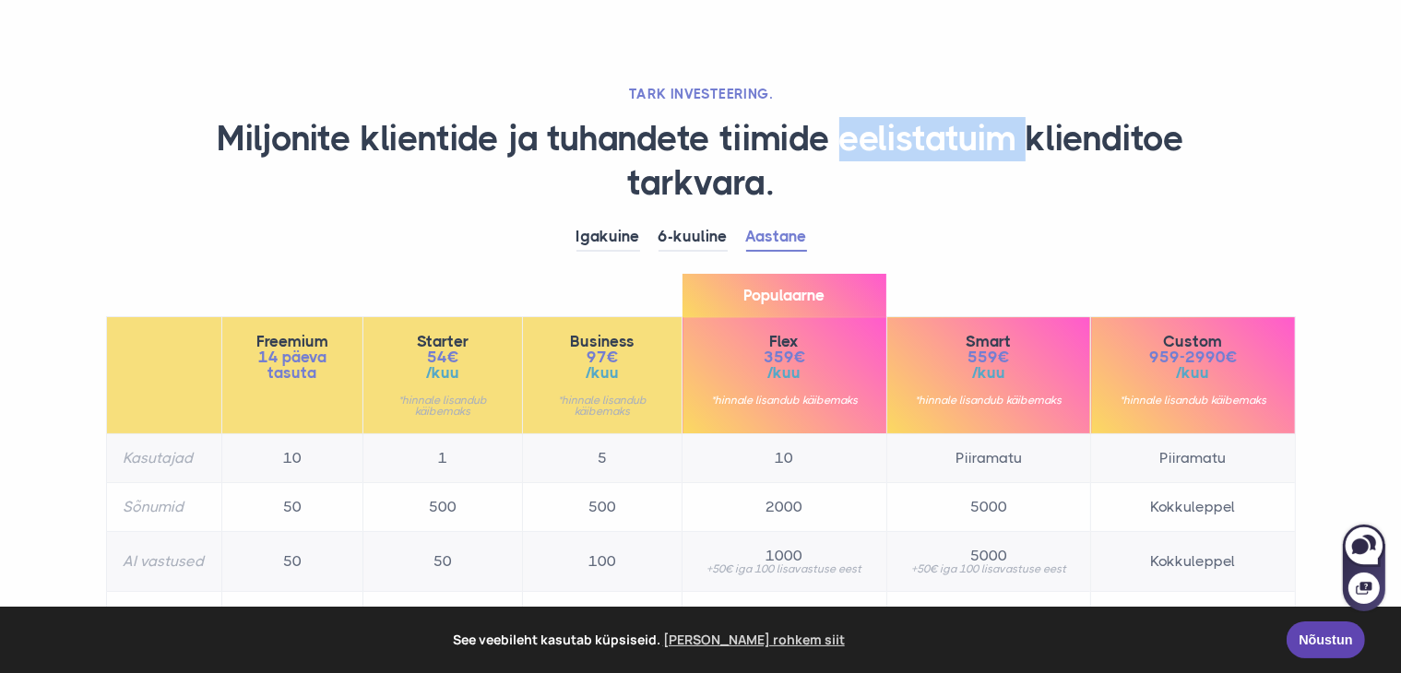
click at [922, 138] on h1 "Miljonite klientide ja tuhandete tiimide eelistatuim klienditoe tarkvara." at bounding box center [700, 161] width 1189 height 88
click at [1090, 135] on h1 "Miljonite klientide ja tuhandete tiimide eelistatuim klienditoe tarkvara." at bounding box center [700, 161] width 1189 height 88
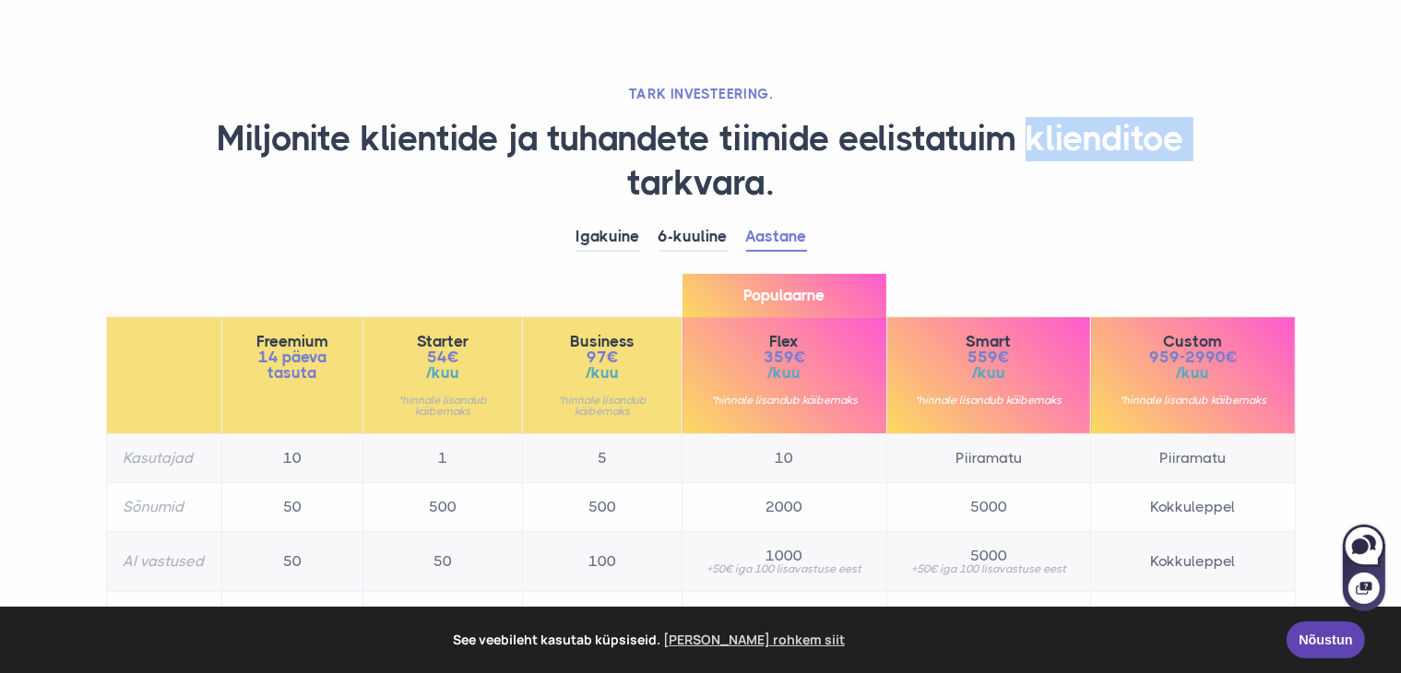
click at [1090, 135] on h1 "Miljonite klientide ja tuhandete tiimide eelistatuim klienditoe tarkvara." at bounding box center [700, 161] width 1189 height 88
click at [258, 163] on h1 "Miljonite klientide ja tuhandete tiimide eelistatuim klienditoe tarkvara." at bounding box center [700, 161] width 1189 height 88
click at [254, 139] on h1 "Miljonite klientide ja tuhandete tiimide eelistatuim klienditoe tarkvara." at bounding box center [700, 161] width 1189 height 88
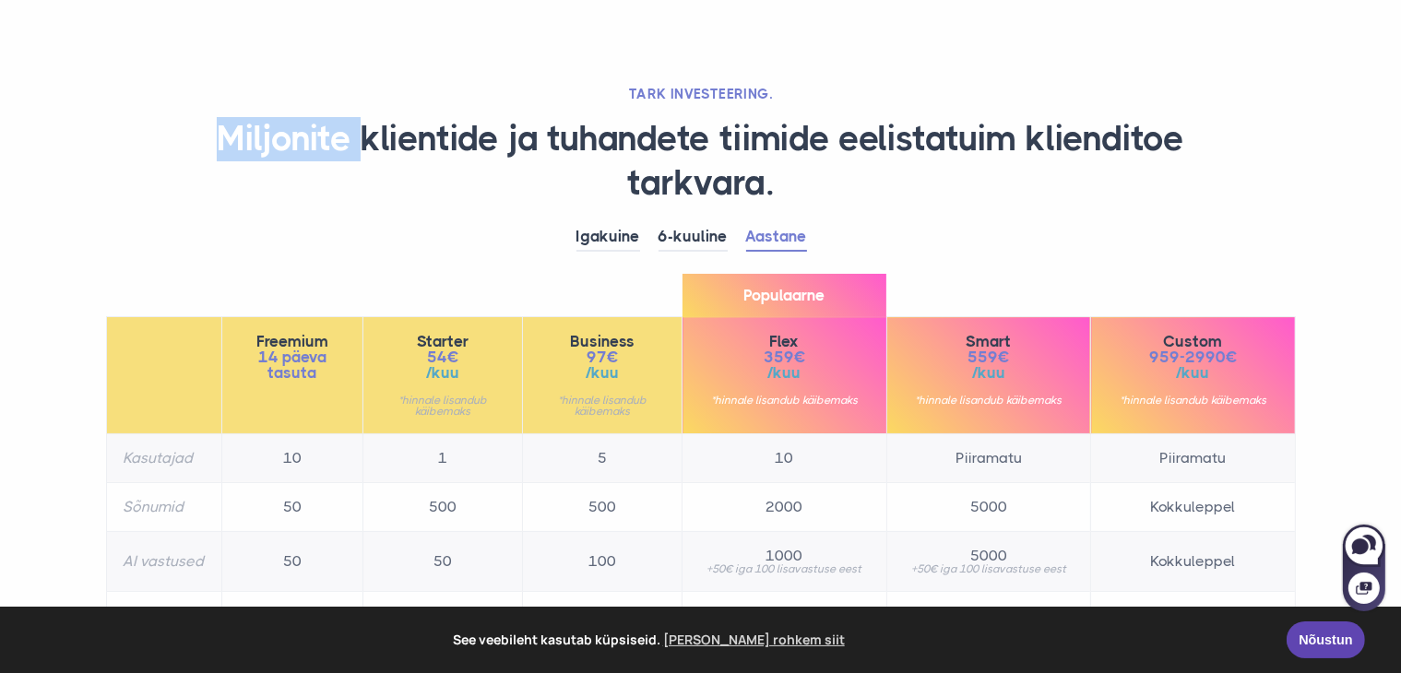
click at [254, 139] on h1 "Miljonite klientide ja tuhandete tiimide eelistatuim klienditoe tarkvara." at bounding box center [700, 161] width 1189 height 88
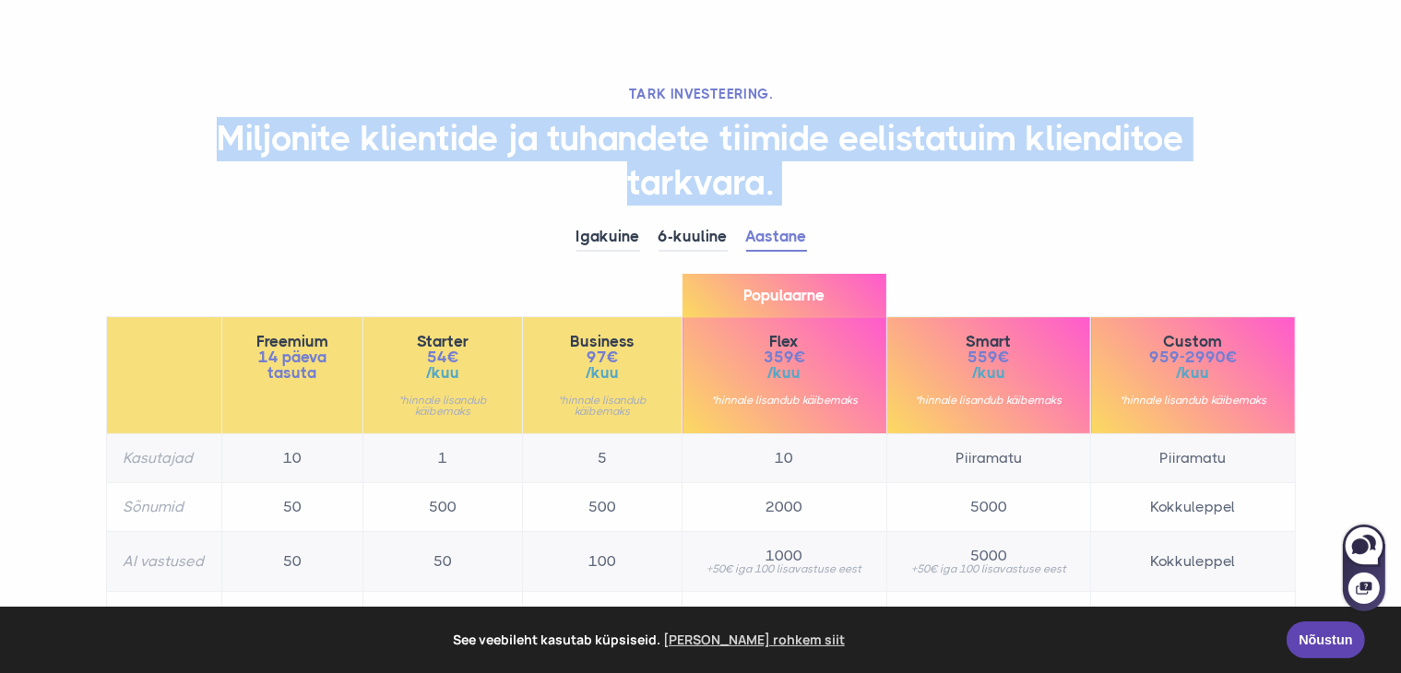
click at [254, 139] on h1 "Miljonite klientide ja tuhandete tiimide eelistatuim klienditoe tarkvara." at bounding box center [700, 161] width 1189 height 88
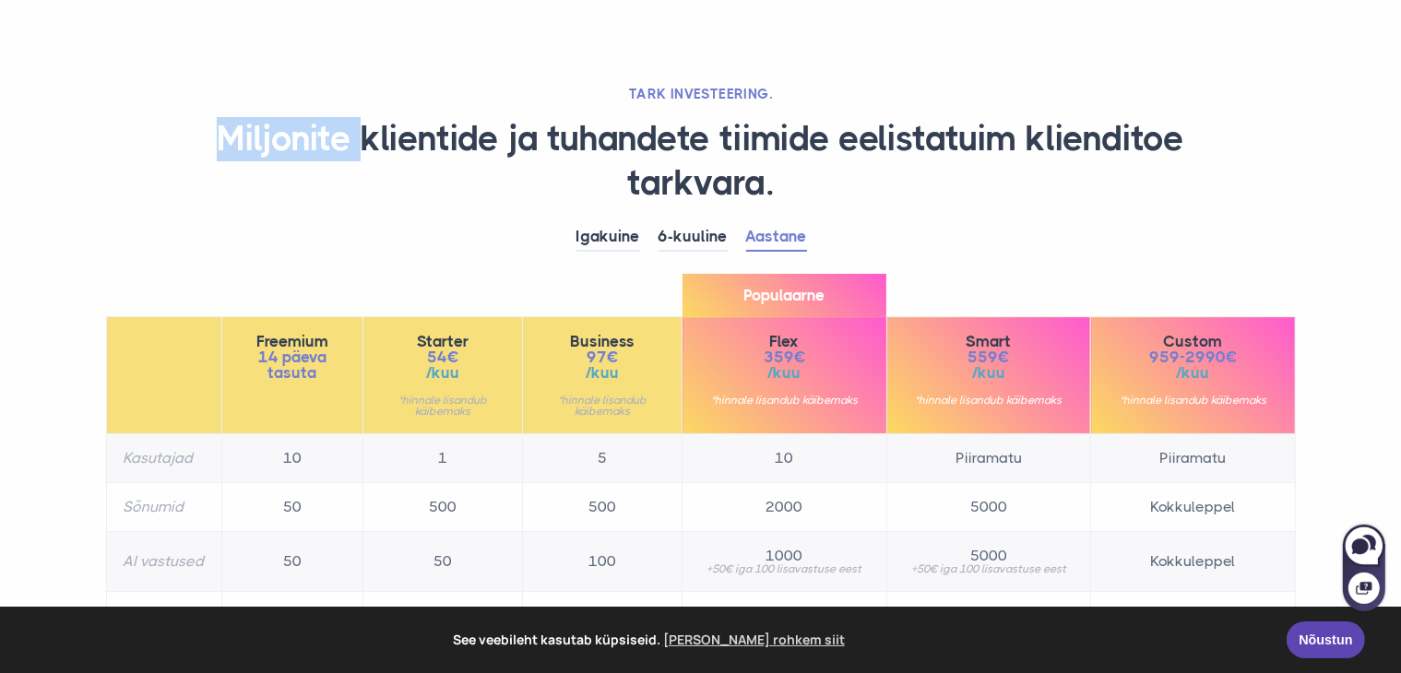
click at [254, 139] on h1 "Miljonite klientide ja tuhandete tiimide eelistatuim klienditoe tarkvara." at bounding box center [700, 161] width 1189 height 88
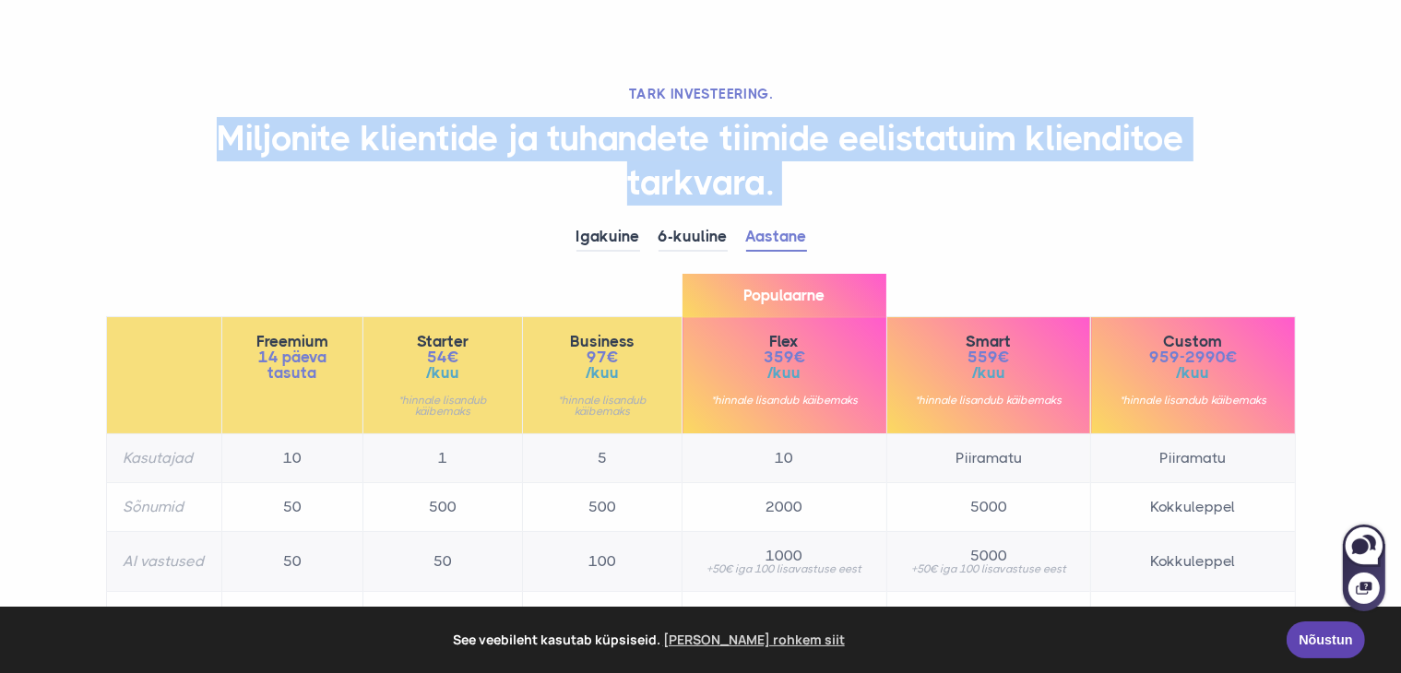
click at [254, 139] on h1 "Miljonite klientide ja tuhandete tiimide eelistatuim klienditoe tarkvara." at bounding box center [700, 161] width 1189 height 88
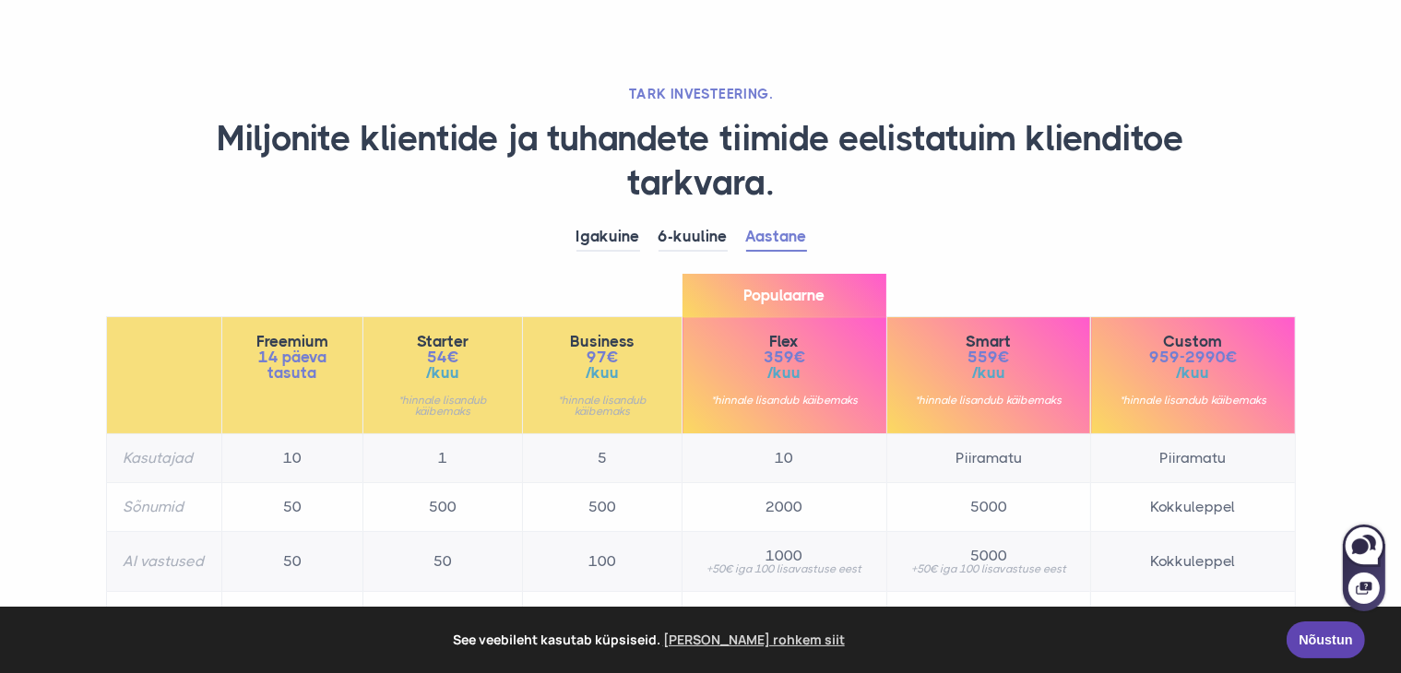
click at [254, 139] on h1 "Miljonite klientide ja tuhandete tiimide eelistatuim klienditoe tarkvara." at bounding box center [700, 161] width 1189 height 88
click at [450, 135] on h1 "Miljonite klientide ja tuhandete tiimide eelistatuim klienditoe tarkvara." at bounding box center [700, 161] width 1189 height 88
click at [529, 150] on h1 "Miljonite klientide ja tuhandete tiimide eelistatuim klienditoe tarkvara." at bounding box center [700, 161] width 1189 height 88
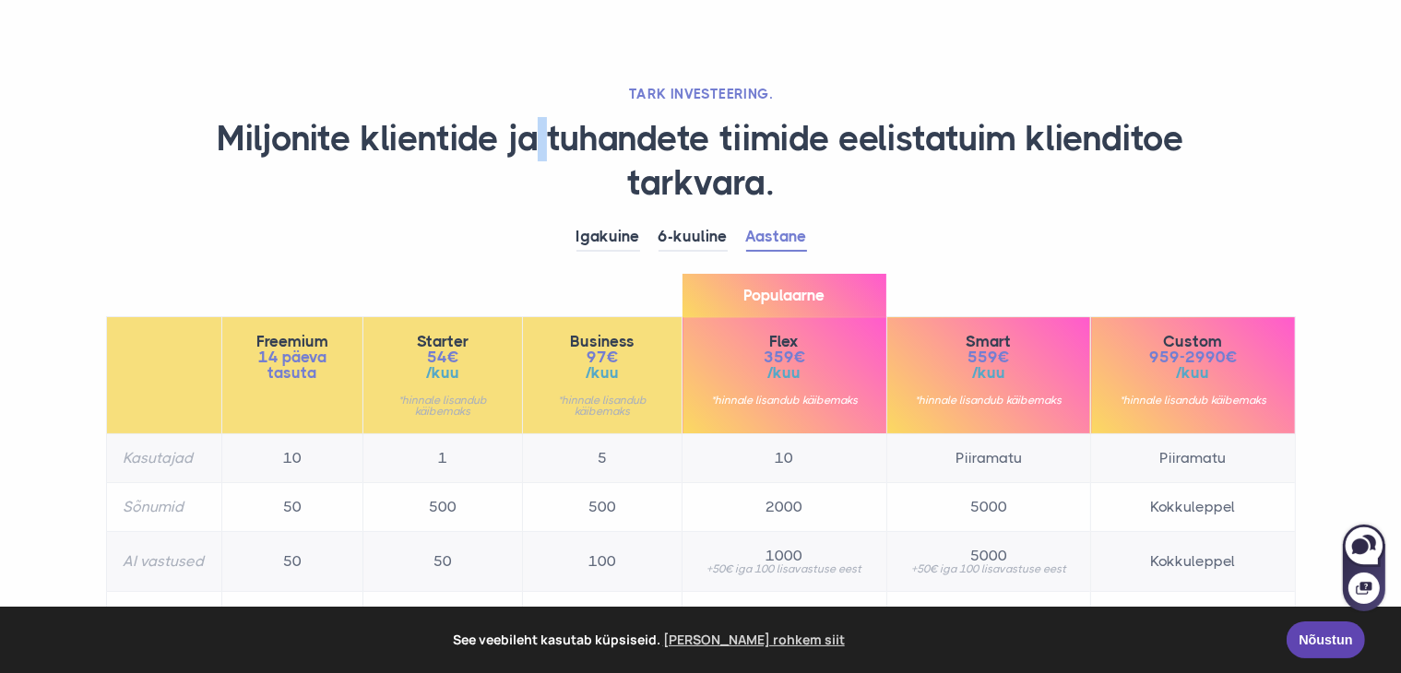
click at [529, 150] on h1 "Miljonite klientide ja tuhandete tiimide eelistatuim klienditoe tarkvara." at bounding box center [700, 161] width 1189 height 88
click at [618, 137] on h1 "Miljonite klientide ja tuhandete tiimide eelistatuim klienditoe tarkvara." at bounding box center [700, 161] width 1189 height 88
click at [712, 147] on h1 "Miljonite klientide ja tuhandete tiimide eelistatuim klienditoe tarkvara." at bounding box center [700, 161] width 1189 height 88
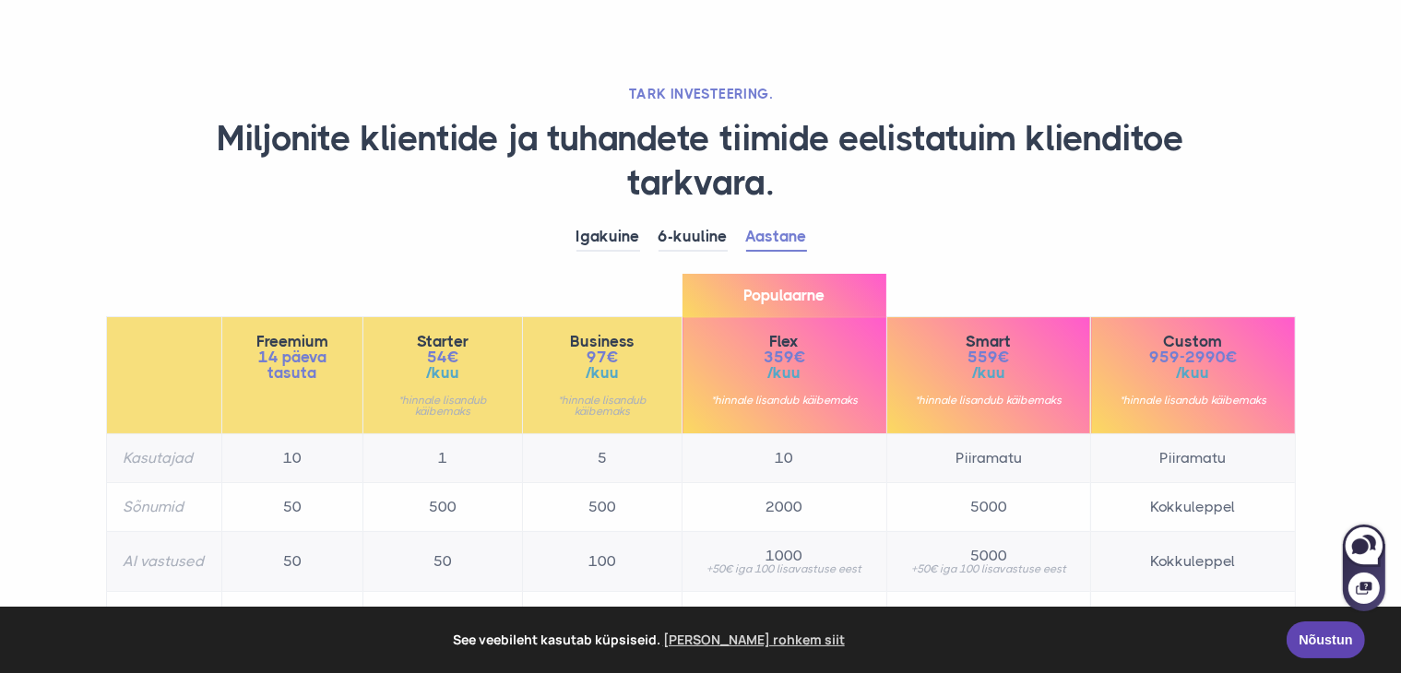
click at [827, 141] on h1 "Miljonite klientide ja tuhandete tiimide eelistatuim klienditoe tarkvara." at bounding box center [700, 161] width 1189 height 88
click at [1023, 148] on h1 "Miljonite klientide ja tuhandete tiimide eelistatuim klienditoe tarkvara." at bounding box center [700, 161] width 1189 height 88
click at [773, 148] on h1 "Miljonite klientide ja tuhandete tiimide eelistatuim klienditoe tarkvara." at bounding box center [700, 161] width 1189 height 88
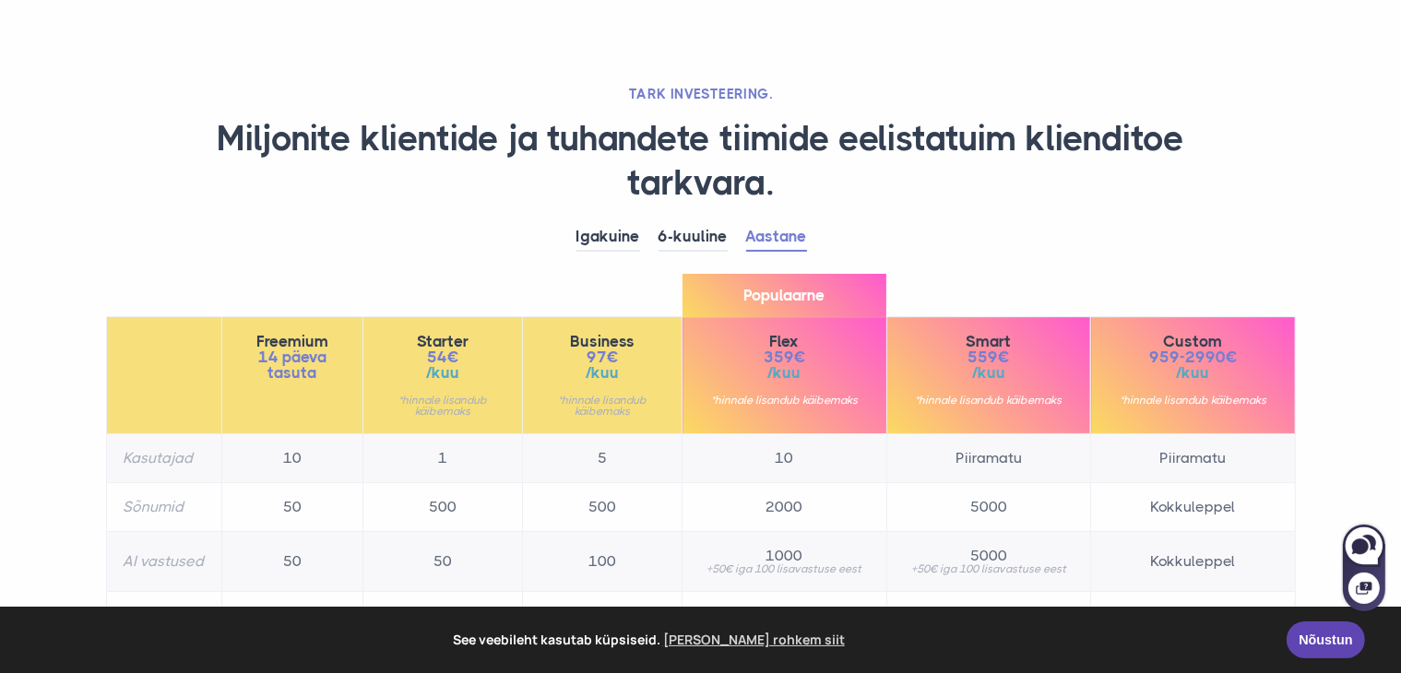
click at [346, 144] on h1 "Miljonite klientide ja tuhandete tiimide eelistatuim klienditoe tarkvara." at bounding box center [700, 161] width 1189 height 88
click at [488, 135] on h1 "Miljonite klientide ja tuhandete tiimide eelistatuim klienditoe tarkvara." at bounding box center [700, 161] width 1189 height 88
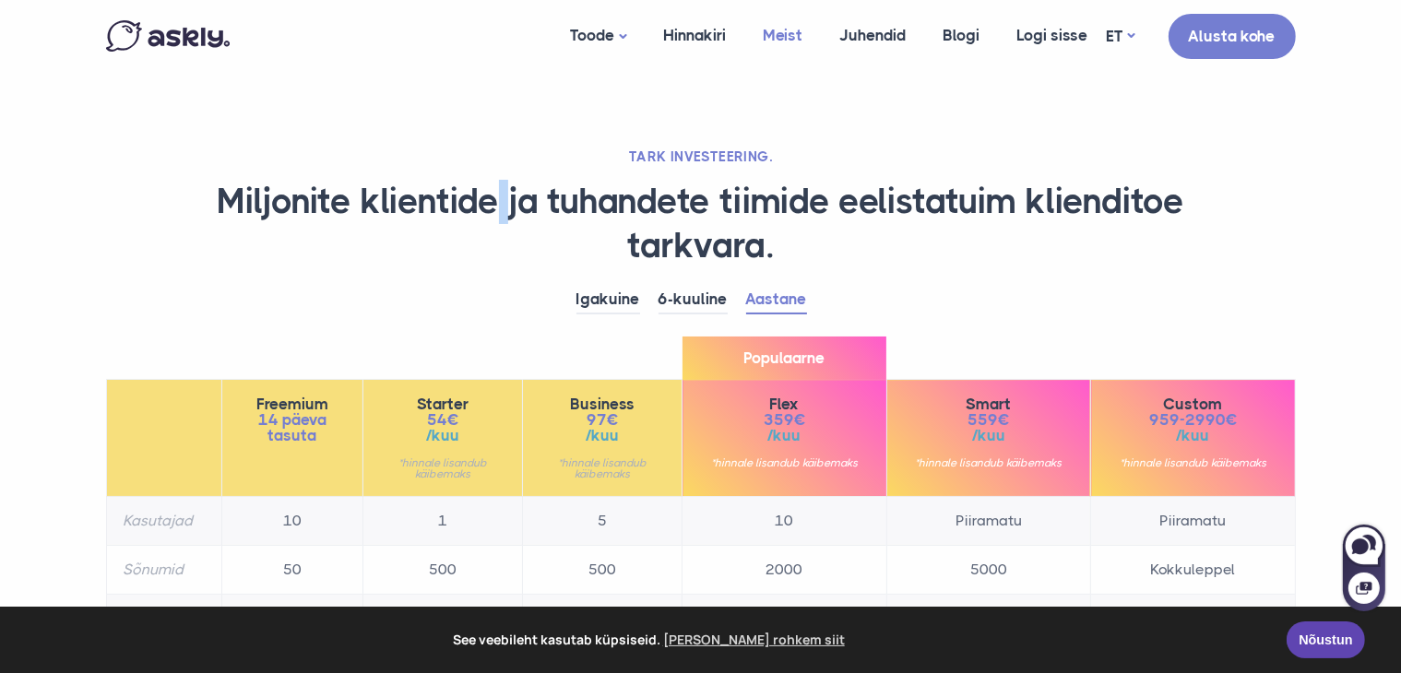
click at [816, 37] on link "Meist" at bounding box center [783, 35] width 77 height 71
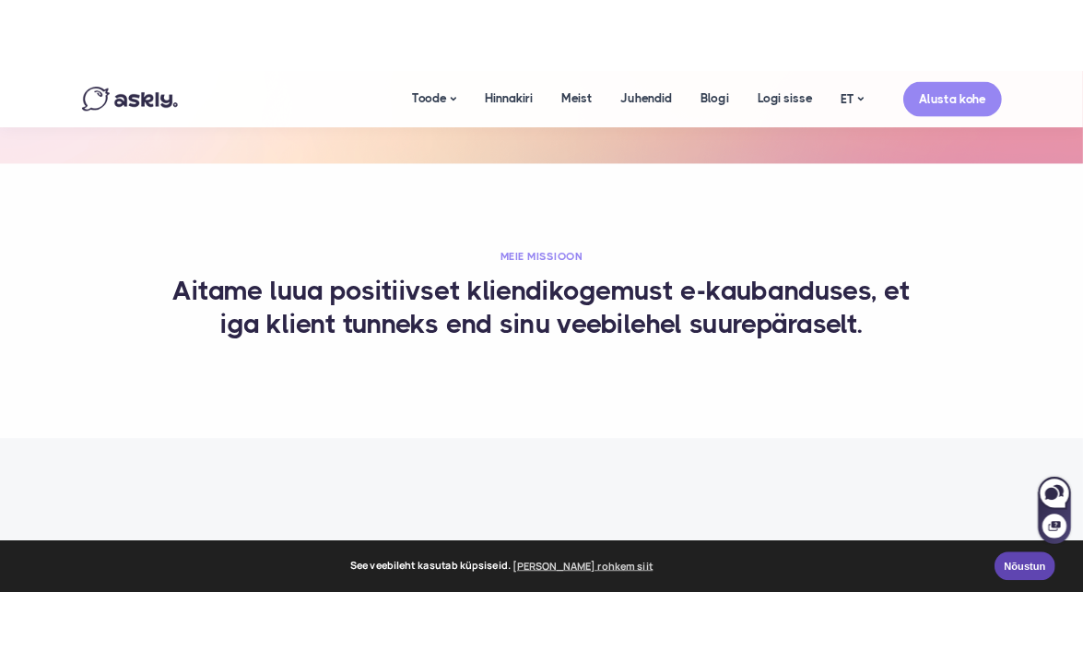
scroll to position [644, 0]
